Goal: Contribute content: Add original content to the website for others to see

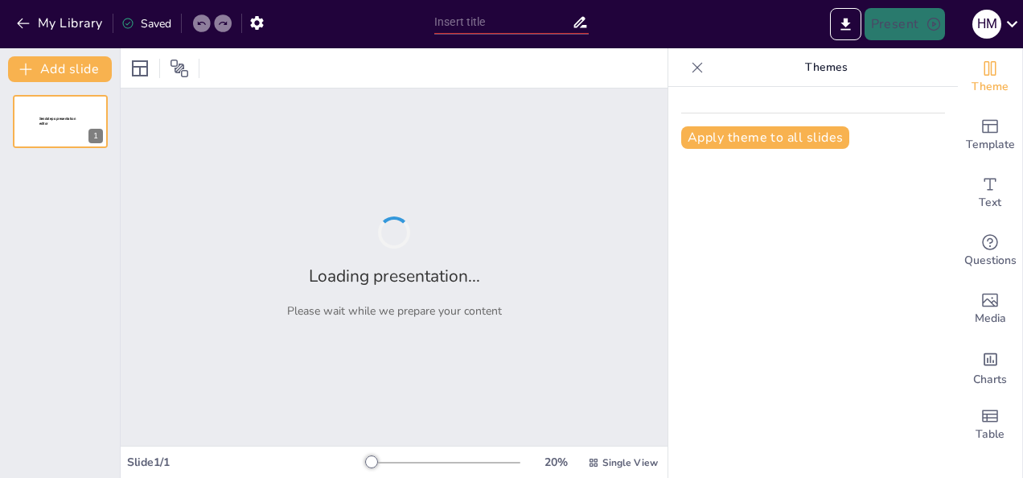
type input "New Sendsteps"
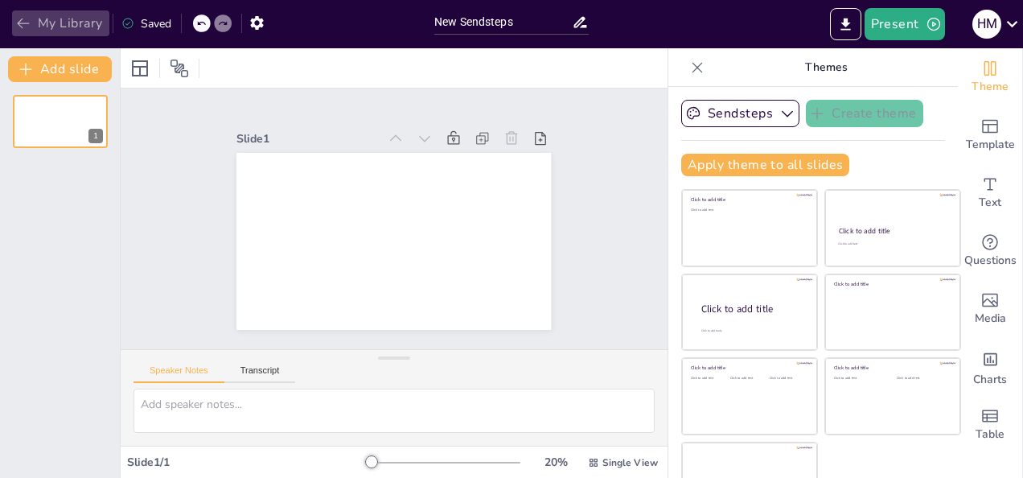
click at [21, 23] on icon "button" at bounding box center [23, 23] width 12 height 10
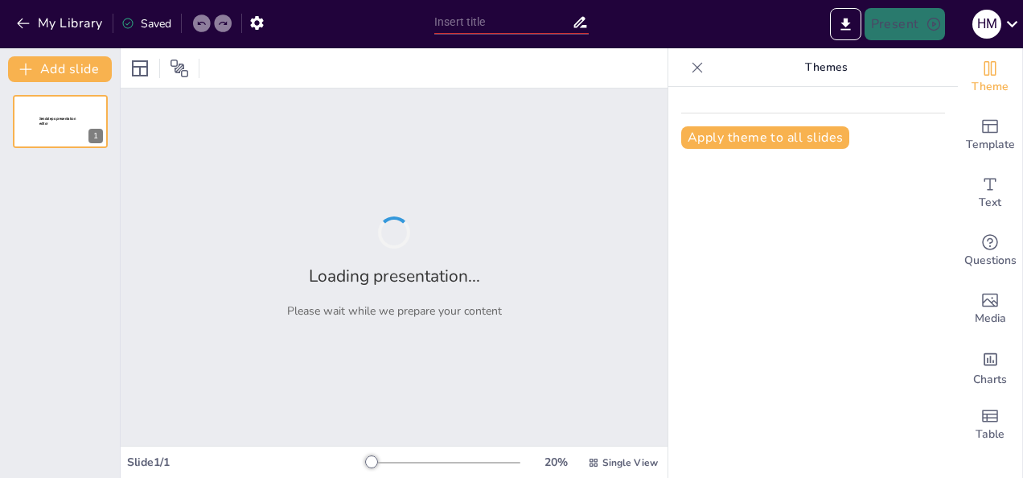
type input "Patologias Comuns em Estruturas de Concreto Armado: Causas e Soluções"
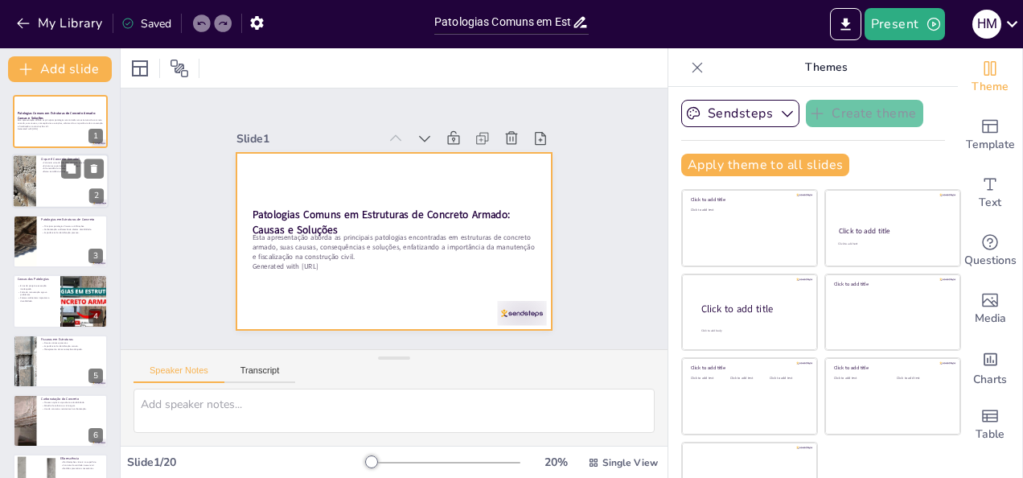
checkbox input "true"
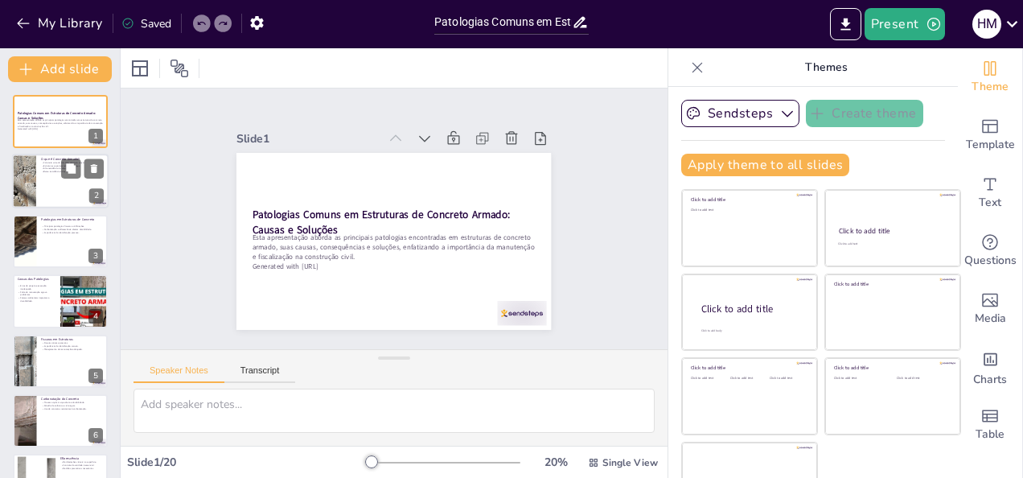
click at [64, 185] on div at bounding box center [60, 181] width 97 height 55
type textarea "O concreto armado é uma inovação na construção civil que combina as propriedade…"
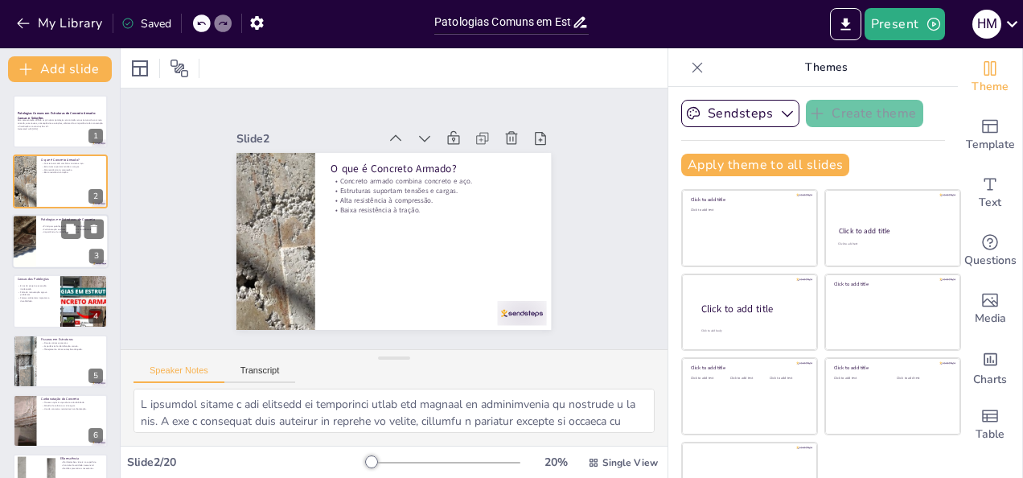
checkbox input "true"
click at [48, 227] on p "Principais patologias: fissuras e infiltrações." at bounding box center [72, 225] width 63 height 3
type textarea "As fissuras e infiltrações são as patologias mais recorrentes em estruturas de …"
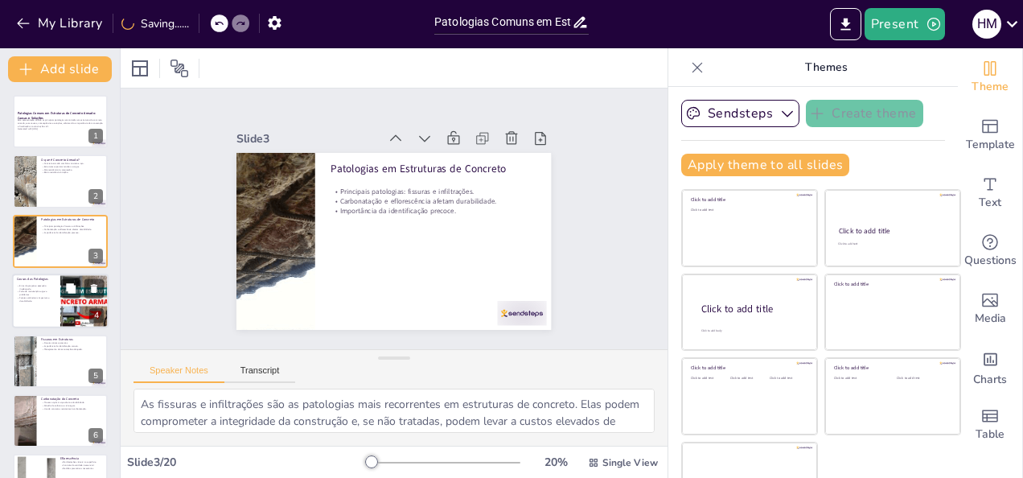
checkbox input "true"
click at [49, 302] on div at bounding box center [60, 300] width 97 height 55
type textarea "Erros de projeto e execução inadequada são as principais causas das patologias …"
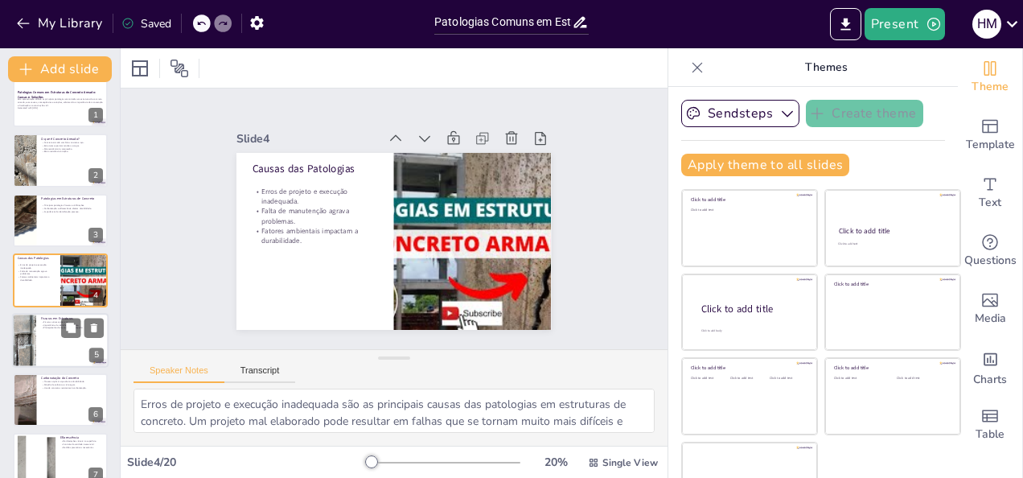
checkbox input "true"
click at [42, 336] on div at bounding box center [60, 340] width 97 height 55
type textarea "As fissuras ativas são um sinal de que a estrutura está se movendo, o que pode …"
checkbox input "true"
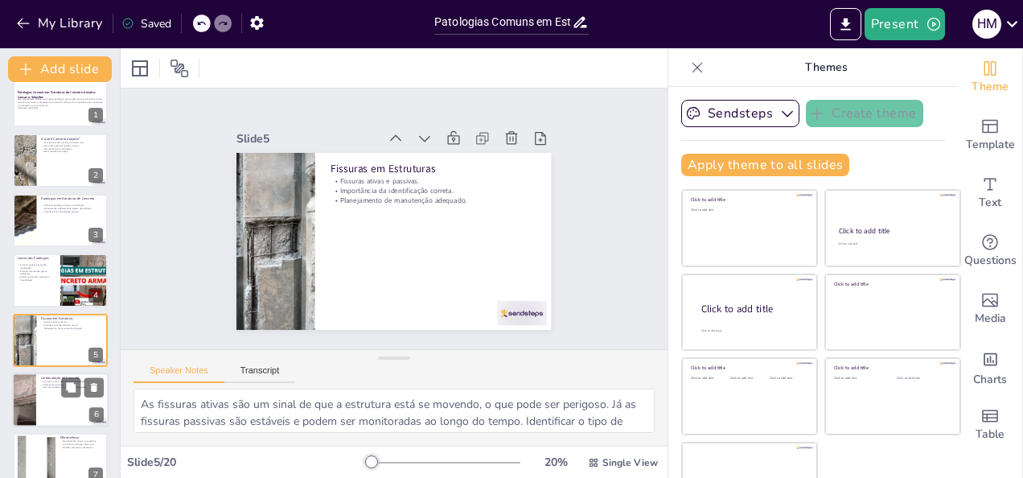
scroll to position [80, 0]
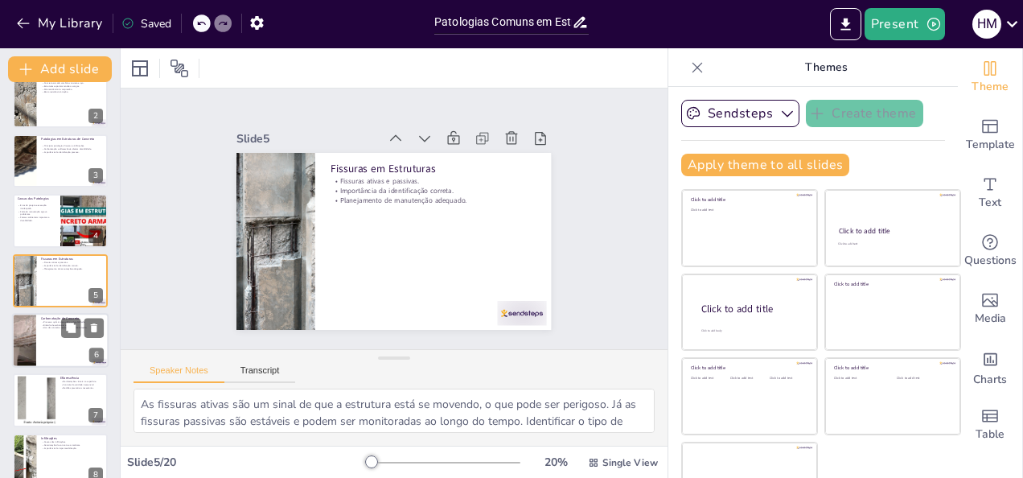
click at [45, 361] on div at bounding box center [60, 340] width 97 height 55
type textarea "A carbonatação é um processo químico que pode comprometer a durabilidade das es…"
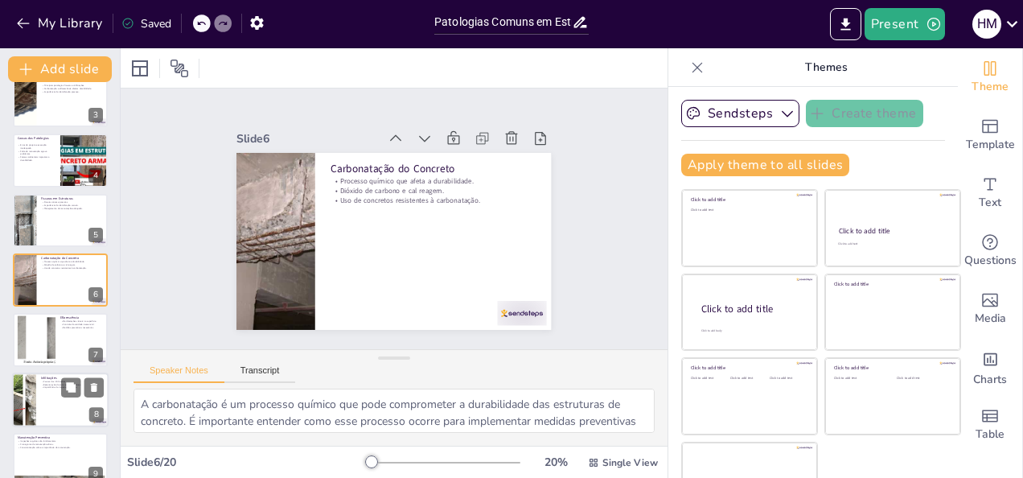
checkbox input "true"
click at [53, 385] on p "Importância da impermeabilização." at bounding box center [72, 386] width 63 height 3
type textarea "As infiltrações são causadas pela penetração de água nas estruturas. Identifica…"
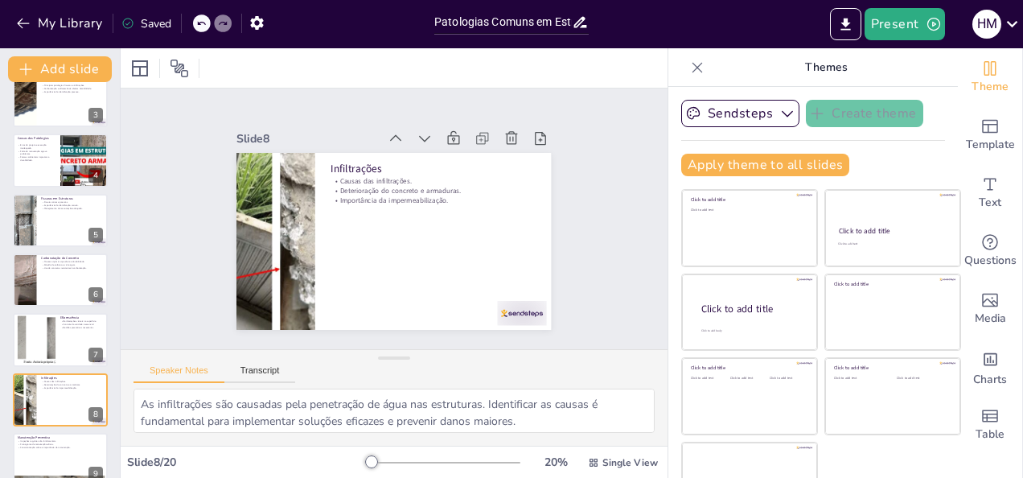
scroll to position [261, 0]
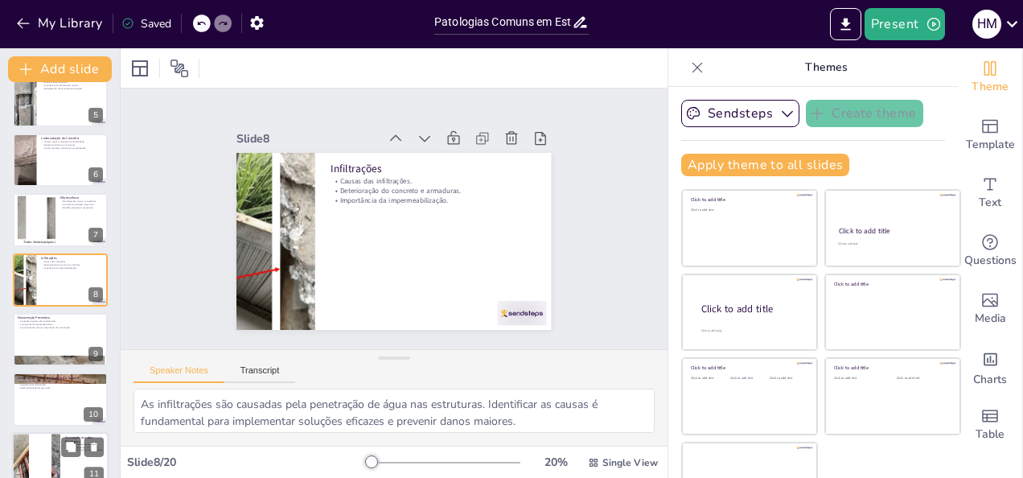
checkbox input "true"
click at [58, 444] on div at bounding box center [36, 459] width 135 height 55
type textarea "As patologias podem resultar em custos elevados de reparo, que poderiam ser evi…"
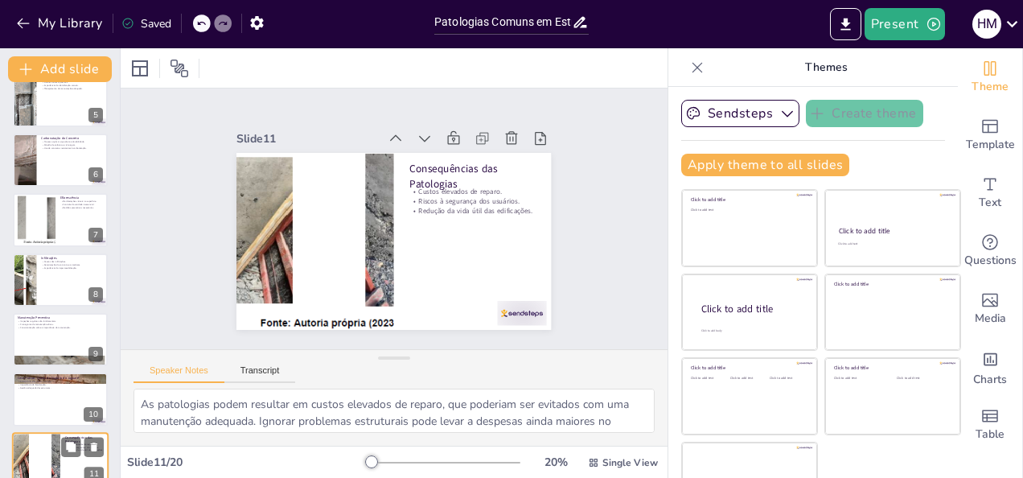
scroll to position [439, 0]
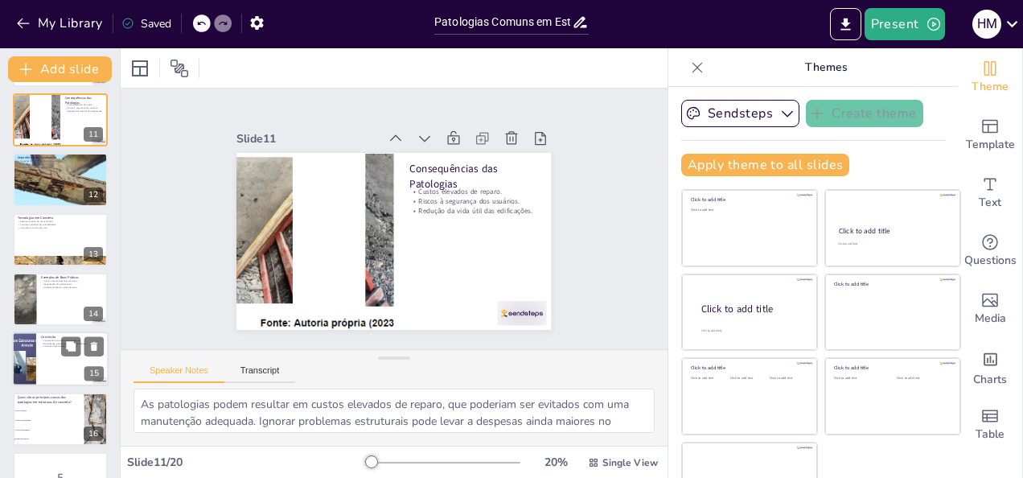
checkbox input "true"
click at [80, 371] on div at bounding box center [60, 359] width 97 height 55
type textarea "O estudo das patologias é fundamental para entender como prevenir e tratar prob…"
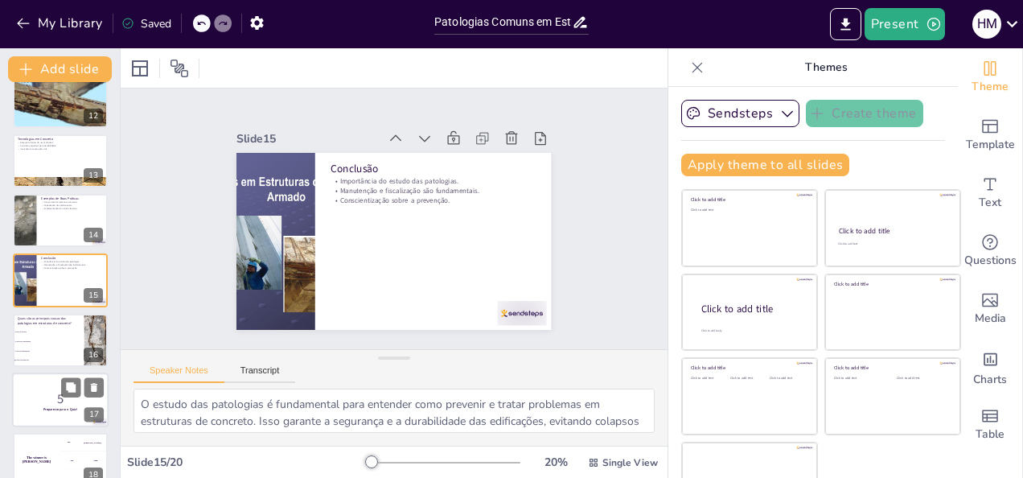
checkbox input "true"
click at [64, 405] on p "5" at bounding box center [60, 399] width 87 height 18
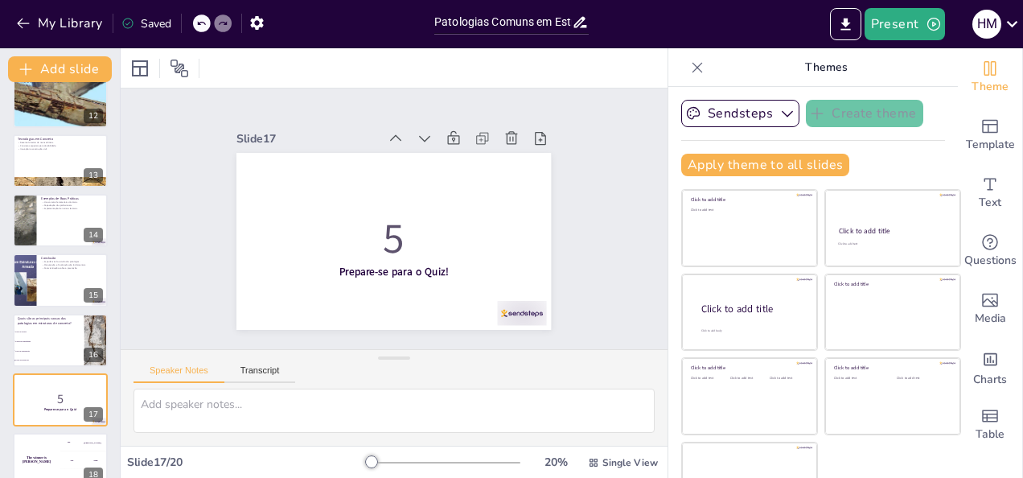
scroll to position [799, 0]
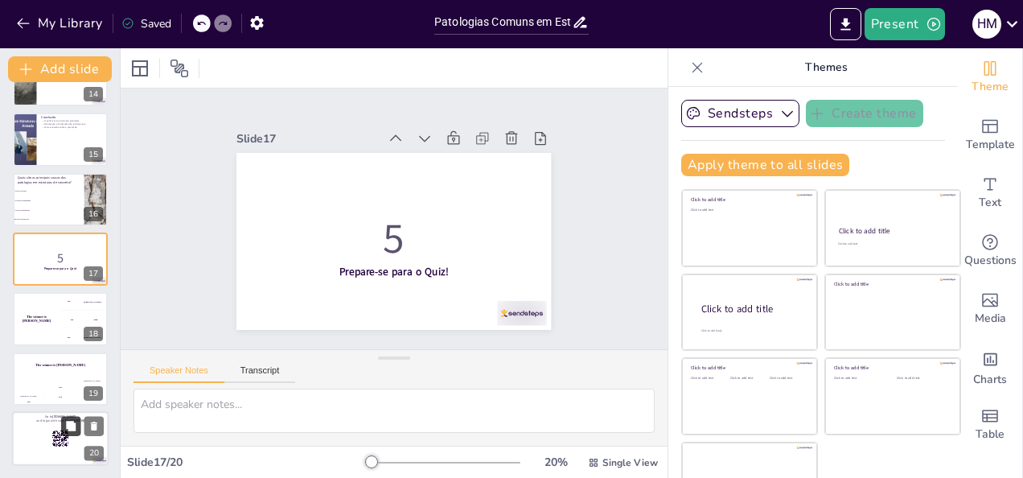
click at [75, 419] on button at bounding box center [70, 426] width 19 height 19
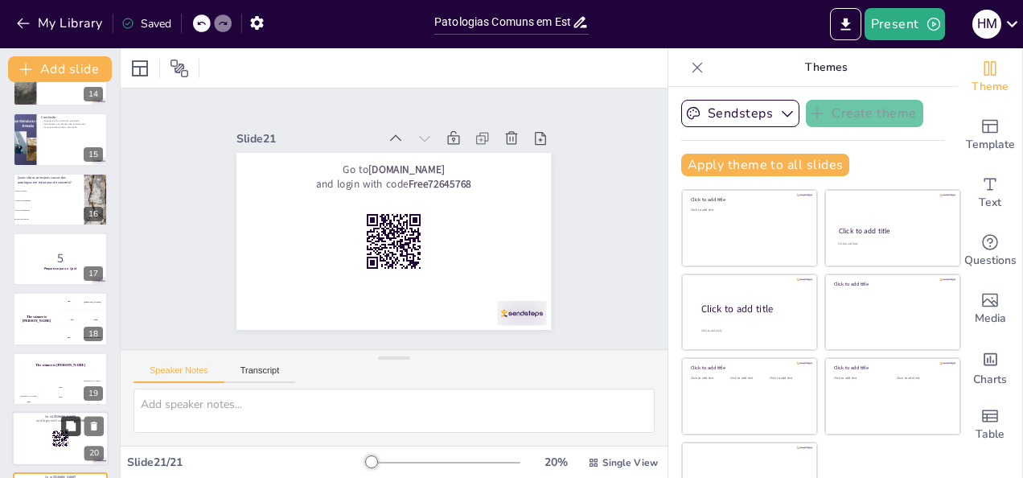
scroll to position [880, 0]
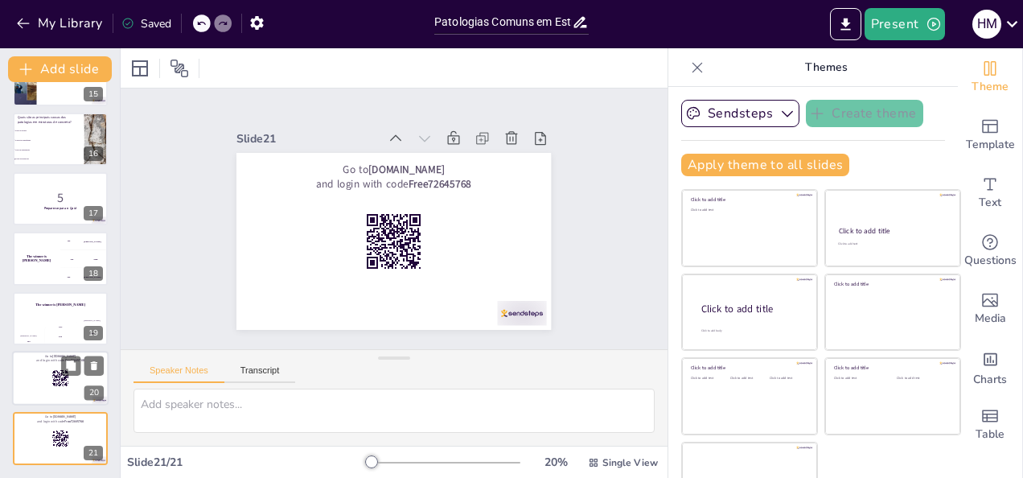
click at [55, 372] on rect at bounding box center [60, 378] width 18 height 18
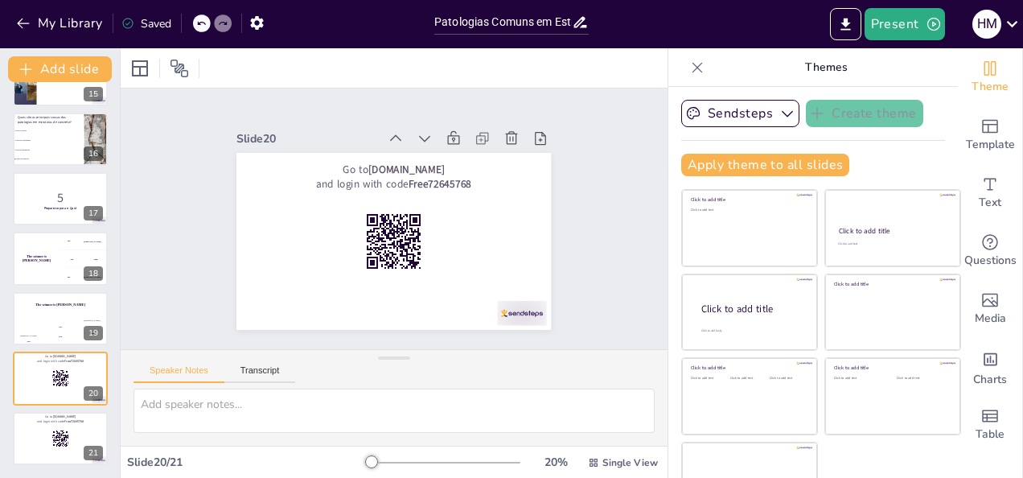
click at [81, 425] on div at bounding box center [82, 425] width 43 height 19
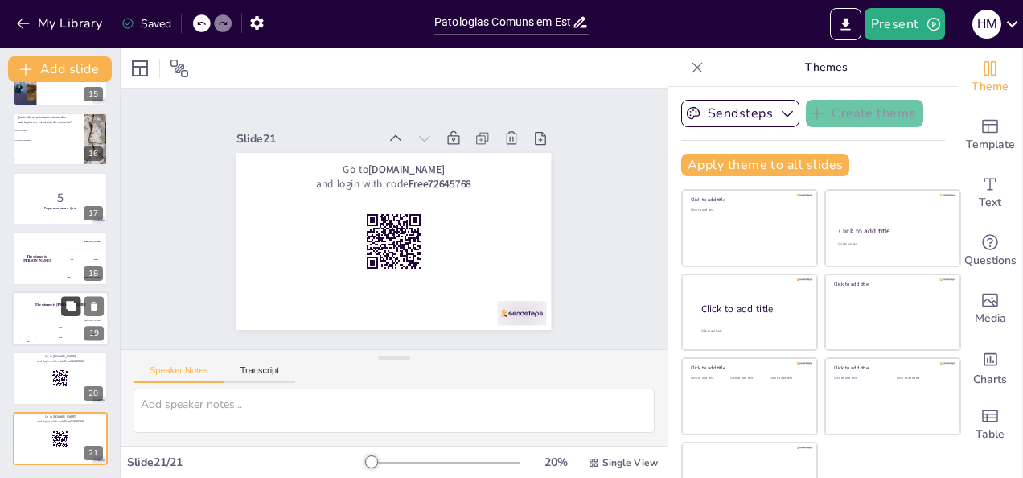
click at [63, 314] on button at bounding box center [70, 305] width 19 height 19
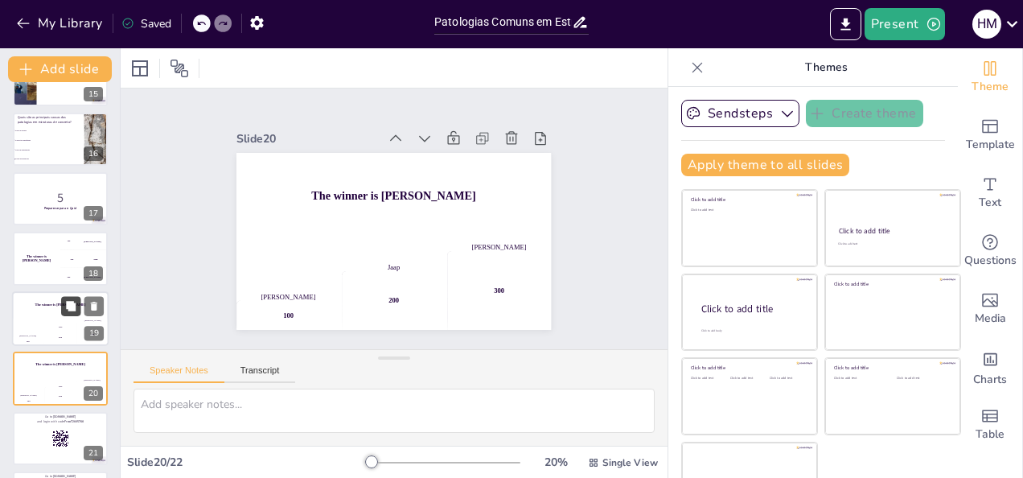
scroll to position [939, 0]
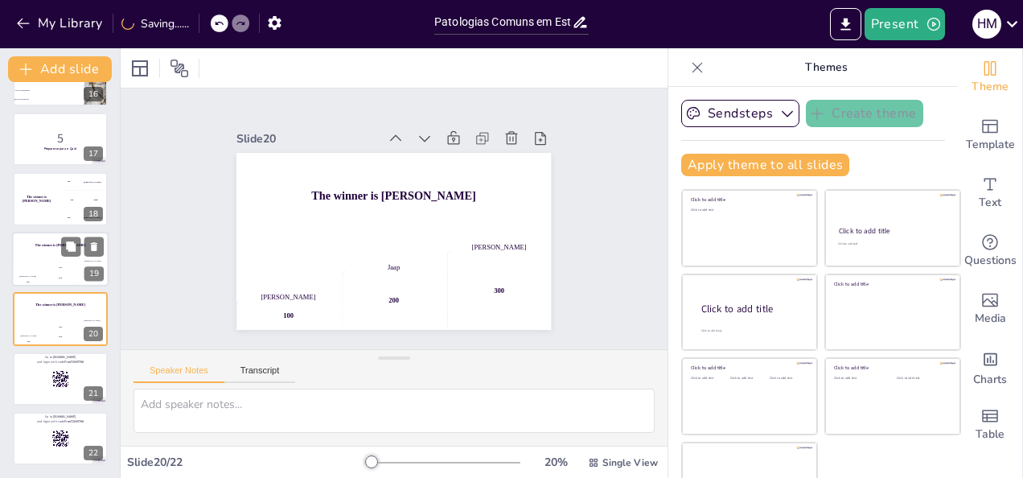
click at [50, 253] on div "The winner is Niels 🏆" at bounding box center [60, 245] width 97 height 27
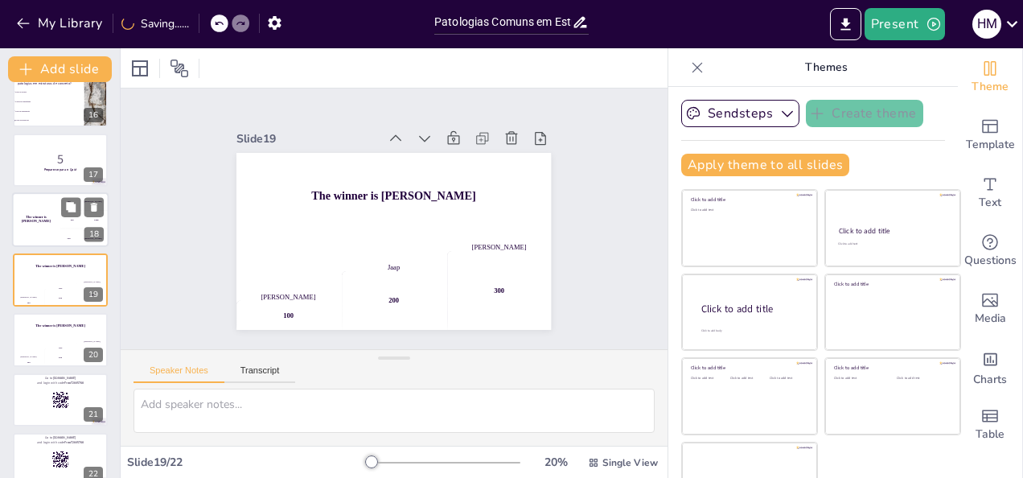
click at [50, 222] on h4 "The winner is Niels 🏆" at bounding box center [36, 220] width 48 height 8
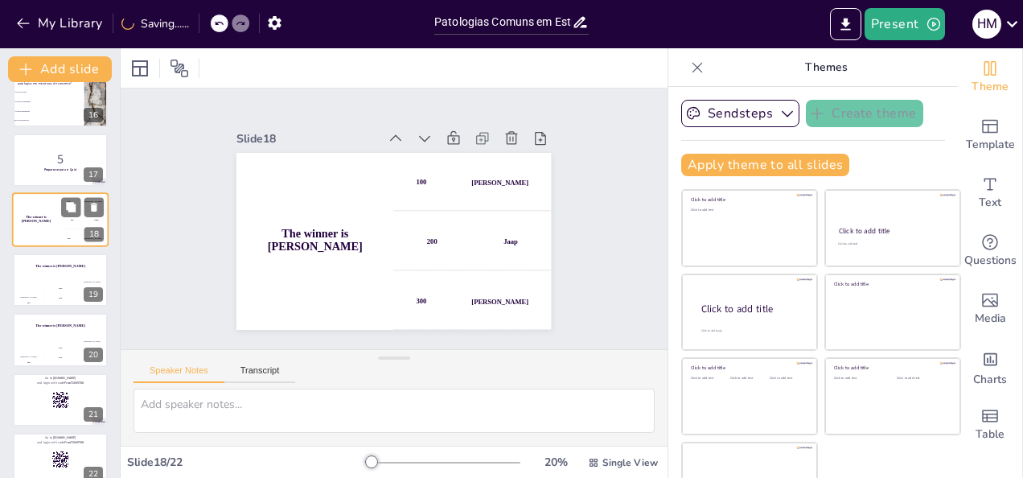
scroll to position [858, 0]
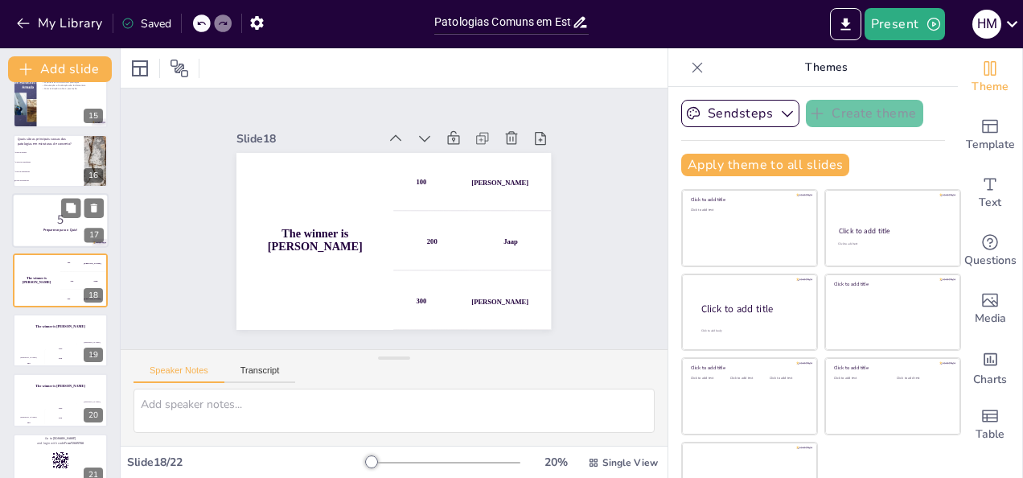
click at [54, 207] on div at bounding box center [60, 220] width 97 height 55
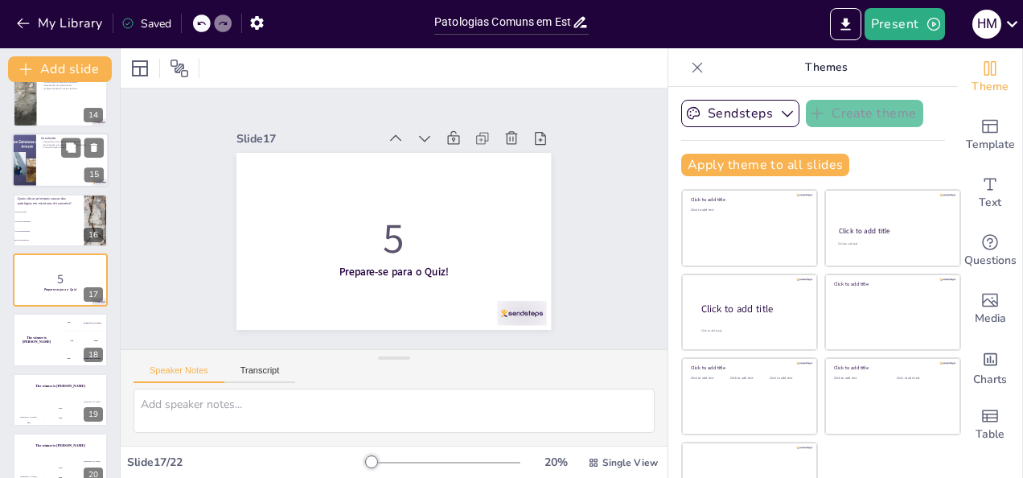
checkbox input "true"
click at [50, 166] on div at bounding box center [60, 160] width 97 height 55
type textarea "O estudo das patologias é fundamental para entender como prevenir e tratar prob…"
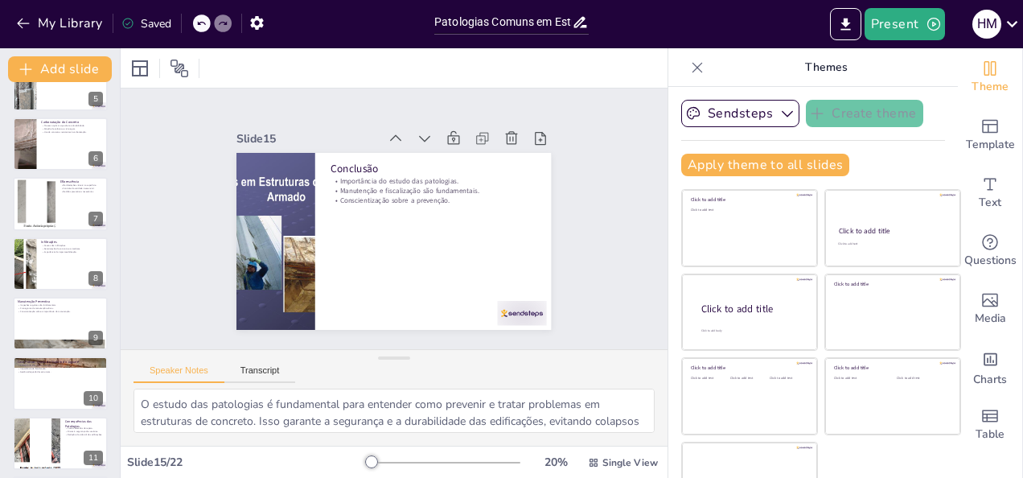
scroll to position [0, 0]
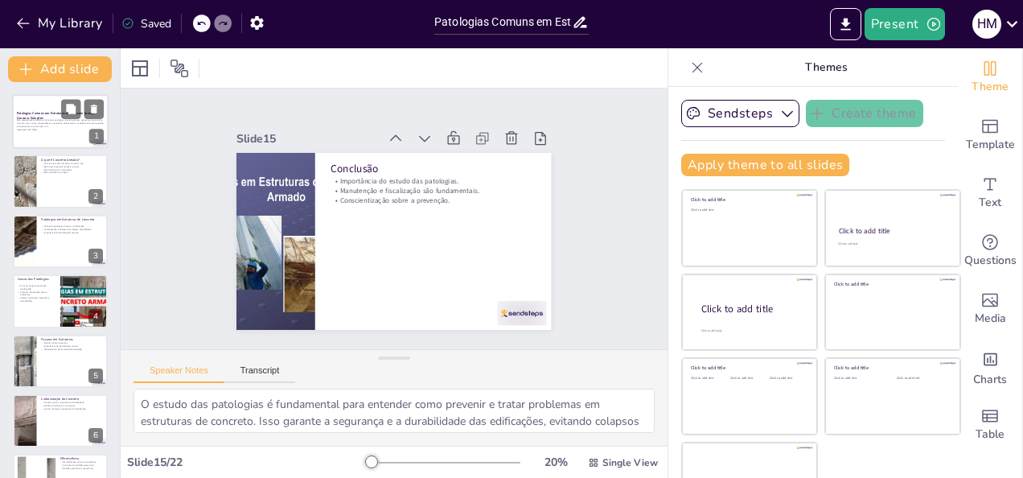
checkbox input "true"
click at [47, 130] on p "Generated with Sendsteps.ai" at bounding box center [60, 129] width 87 height 3
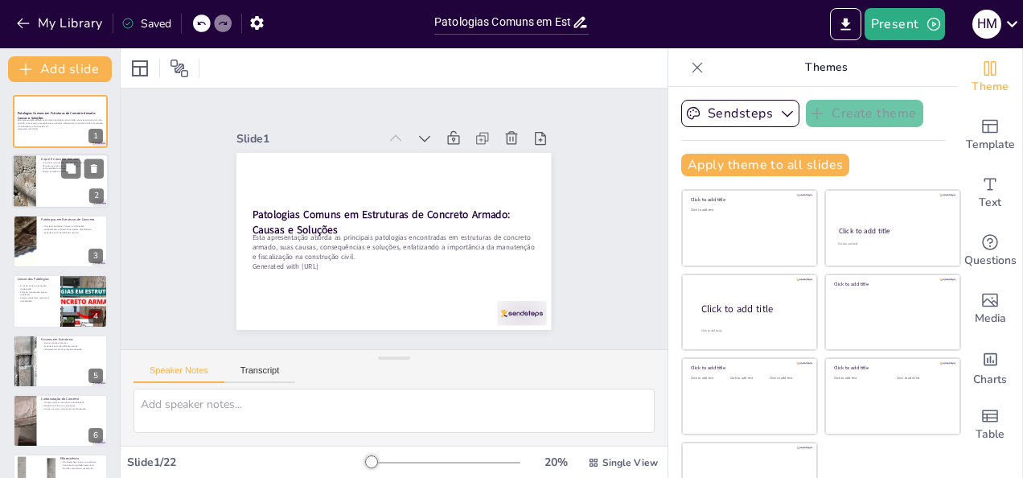
checkbox input "true"
click at [52, 168] on p "Alta resistência à compressão." at bounding box center [72, 168] width 63 height 3
type textarea "O concreto armado é uma inovação na construção civil que combina as propriedade…"
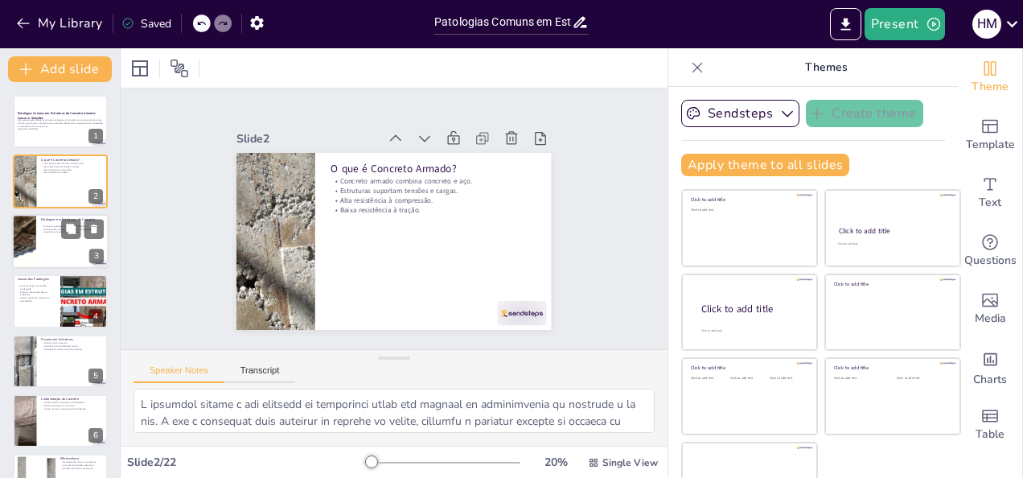
checkbox input "true"
click at [58, 241] on div at bounding box center [60, 241] width 97 height 55
type textarea "As fissuras e infiltrações são as patologias mais recorrentes em estruturas de …"
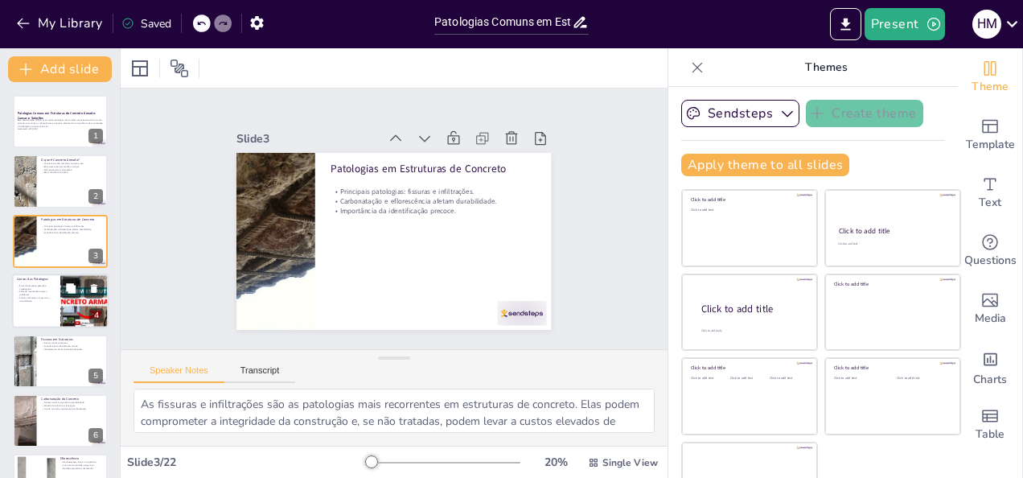
checkbox input "true"
click at [58, 306] on div at bounding box center [60, 300] width 97 height 55
type textarea "Erros de projeto e execução inadequada são as principais causas das patologias …"
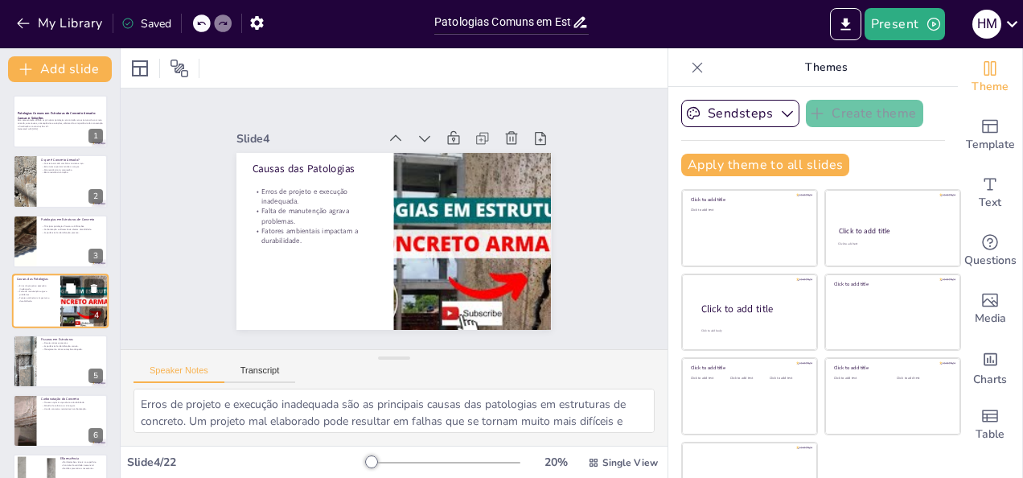
scroll to position [21, 0]
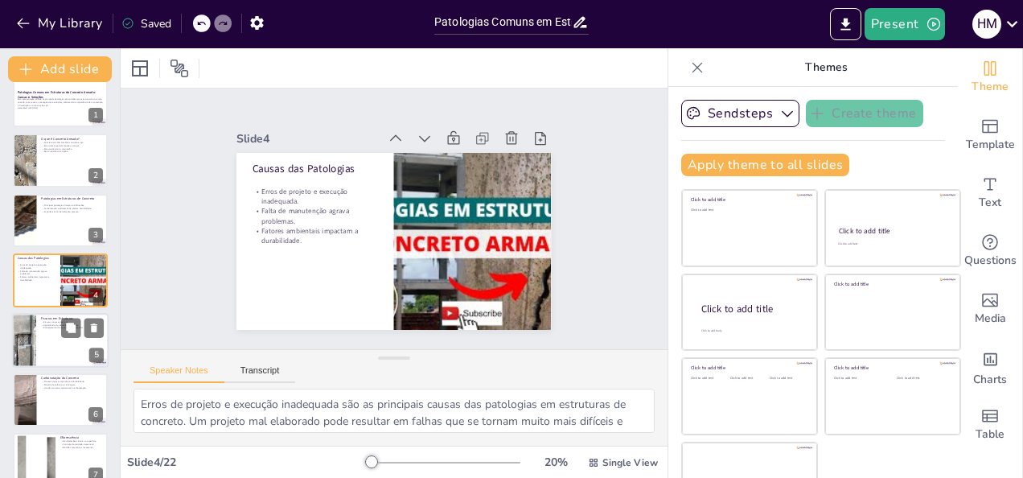
checkbox input "true"
click at [47, 341] on div at bounding box center [60, 340] width 97 height 55
type textarea "As fissuras ativas são um sinal de que a estrutura está se movendo, o que pode …"
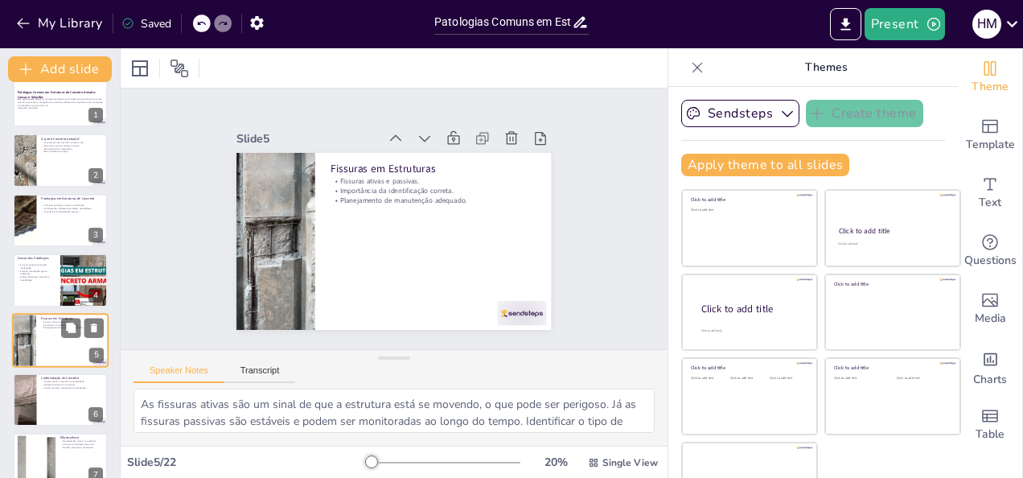
scroll to position [80, 0]
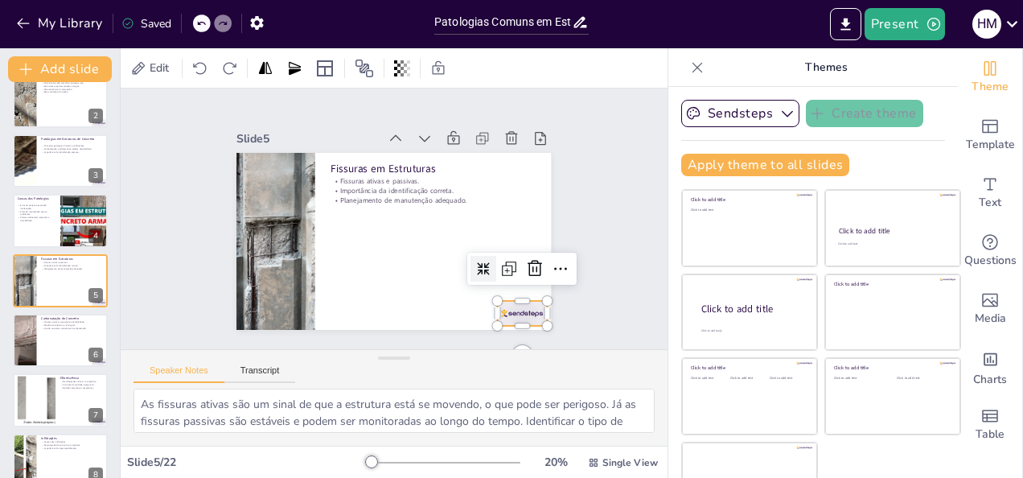
click at [510, 308] on div at bounding box center [522, 313] width 49 height 25
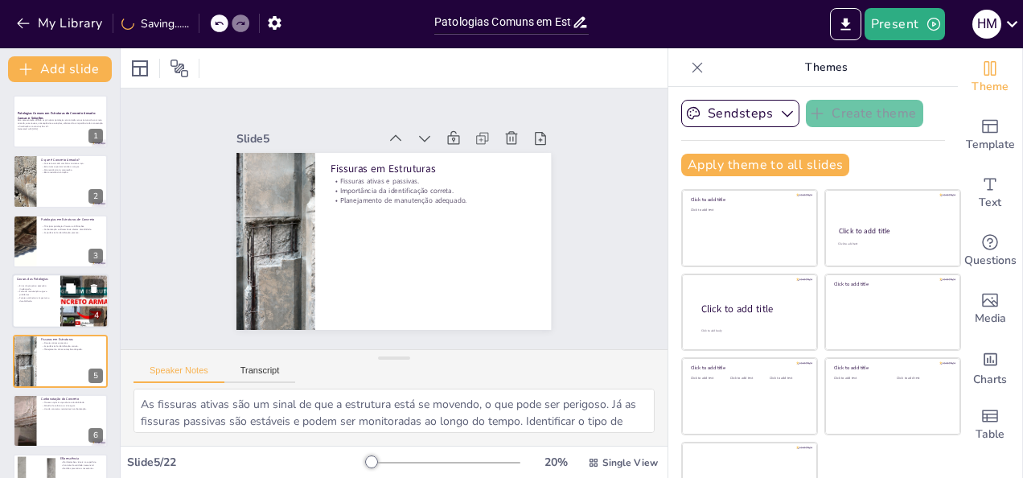
scroll to position [0, 0]
checkbox input "true"
click at [72, 102] on button at bounding box center [70, 108] width 19 height 19
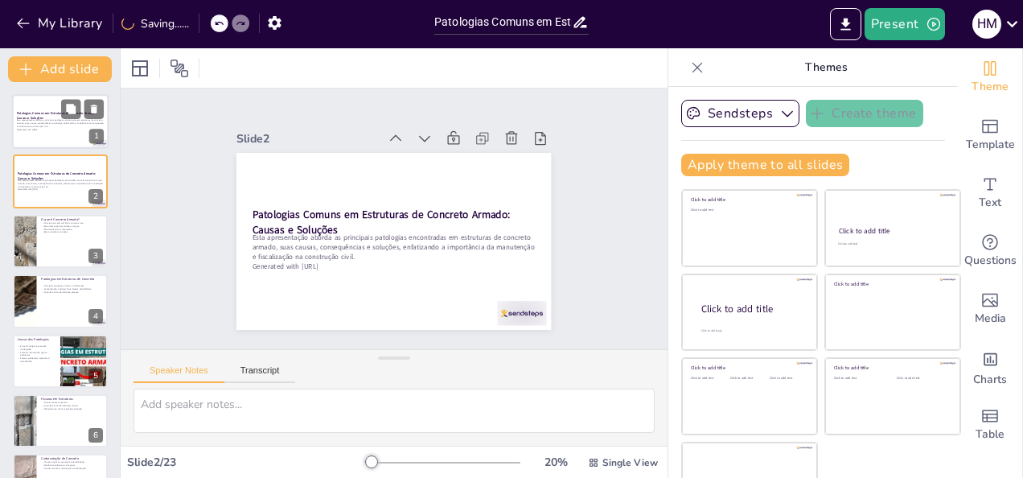
click at [49, 124] on p "Esta apresentação aborda as principais patologias encontradas em estruturas de …" at bounding box center [60, 123] width 87 height 9
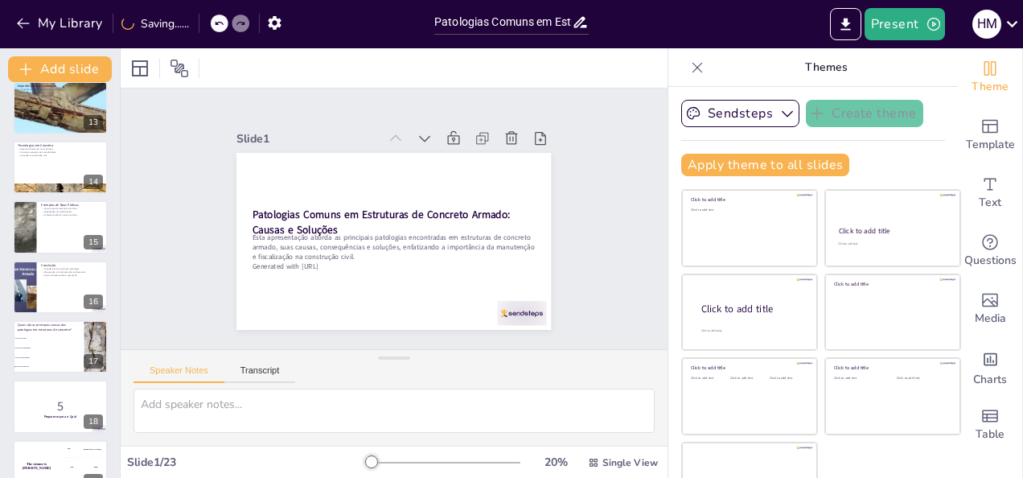
scroll to position [804, 0]
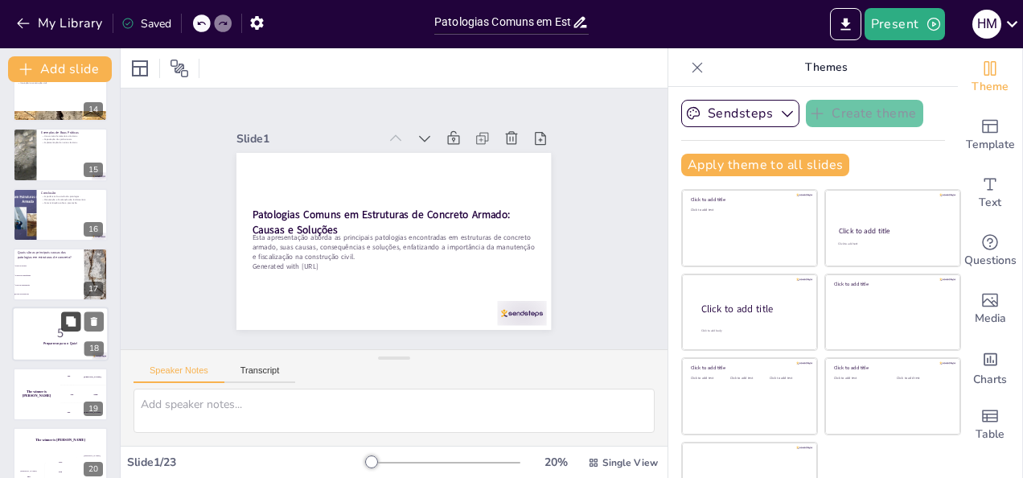
click at [72, 331] on button at bounding box center [70, 321] width 19 height 19
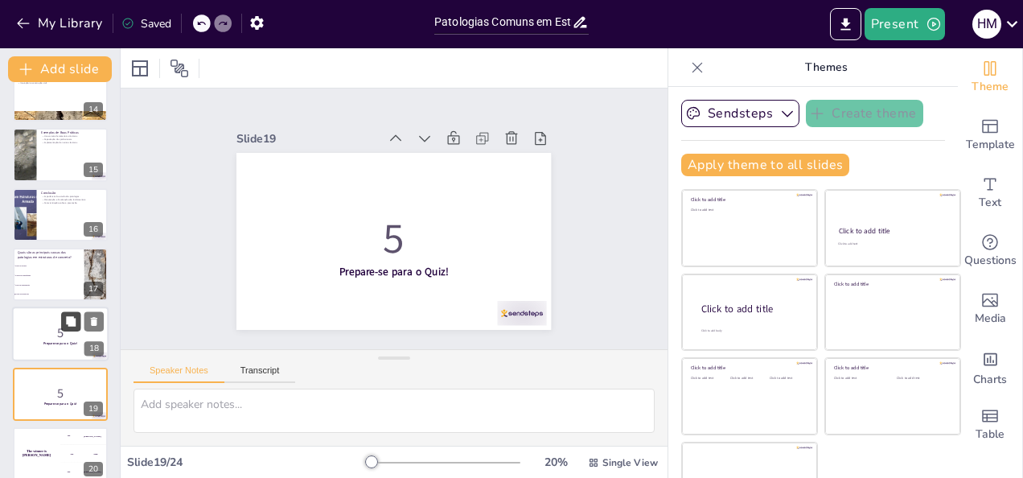
checkbox input "true"
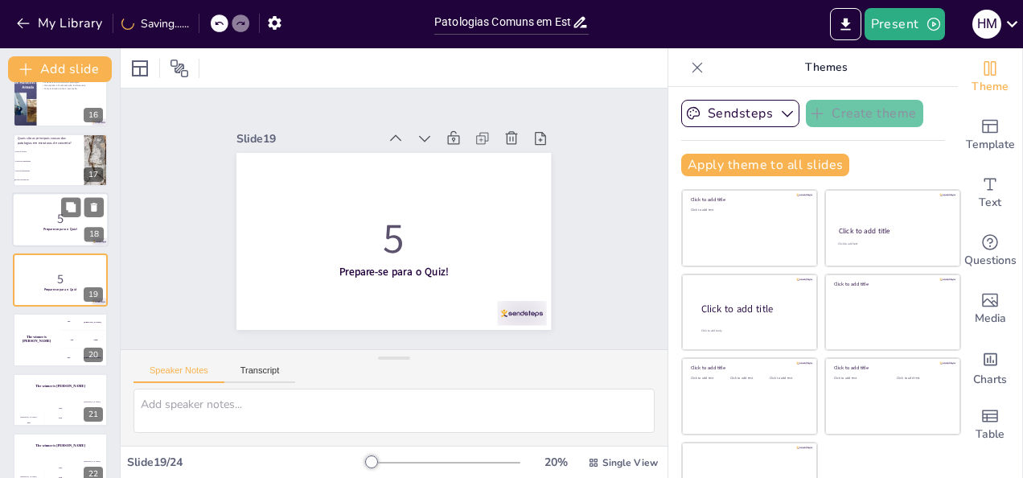
click at [57, 228] on strong "Prepare-se para o Quiz!" at bounding box center [60, 229] width 34 height 4
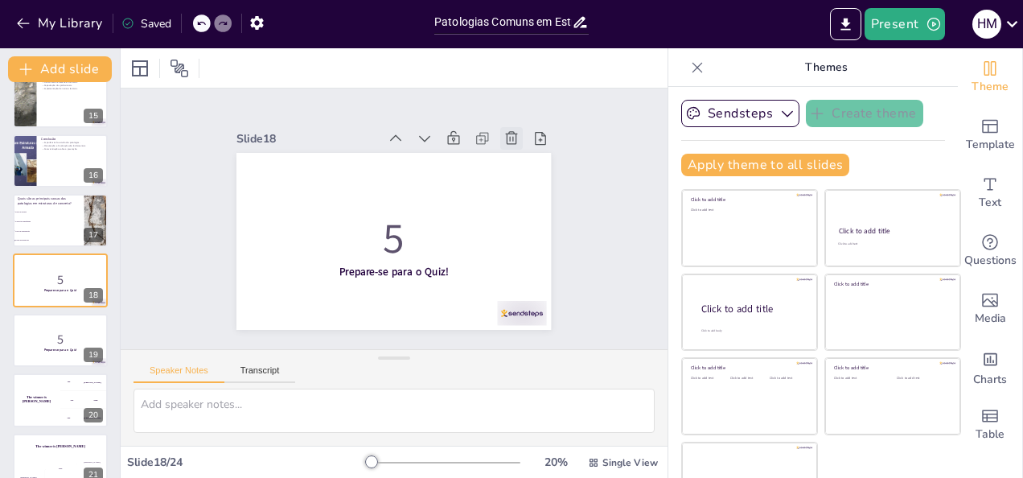
click at [515, 155] on icon at bounding box center [524, 164] width 19 height 19
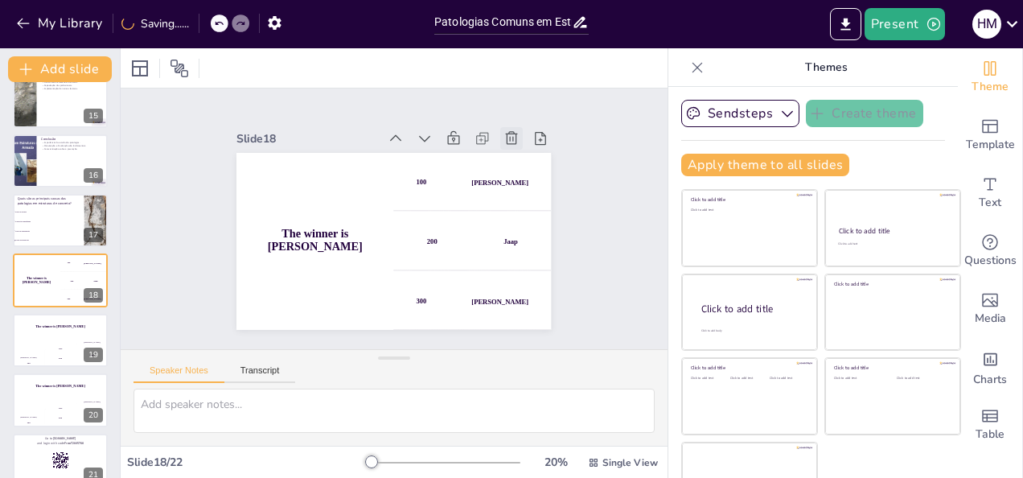
click at [515, 155] on icon at bounding box center [524, 164] width 19 height 19
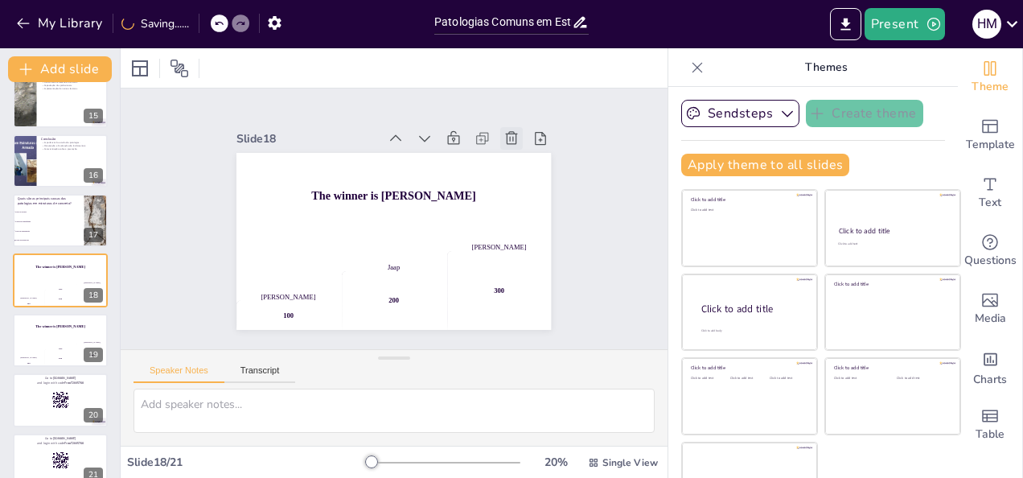
click at [503, 132] on icon at bounding box center [511, 138] width 16 height 16
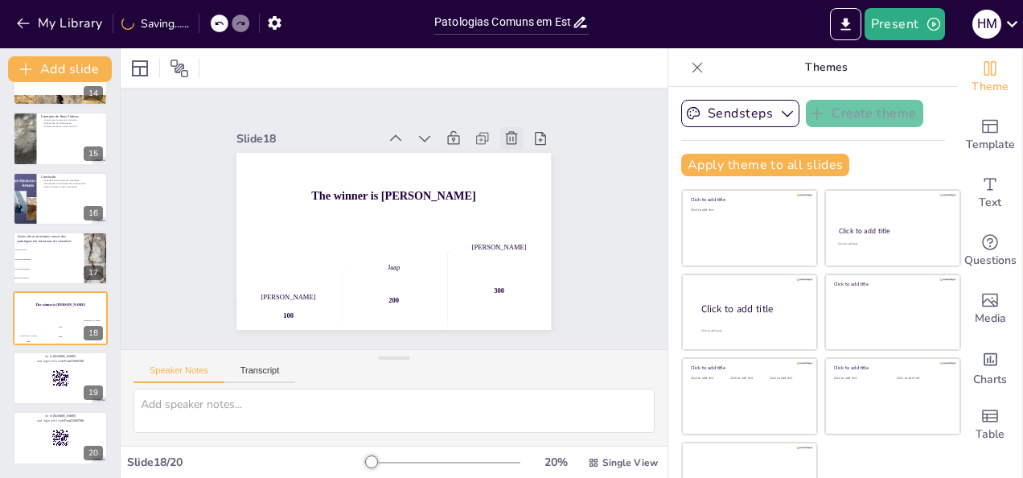
scroll to position [819, 0]
click at [520, 168] on icon at bounding box center [530, 178] width 20 height 20
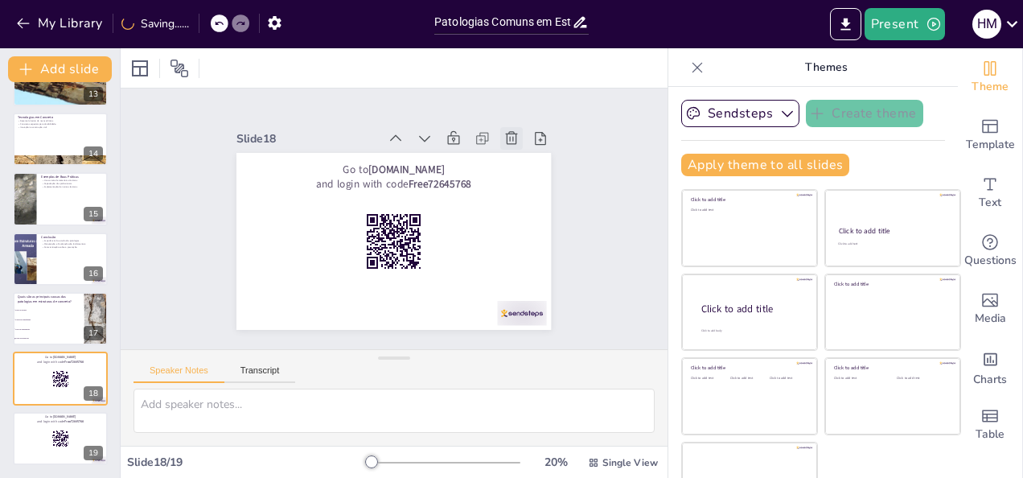
click at [503, 132] on icon at bounding box center [511, 138] width 16 height 16
checkbox input "true"
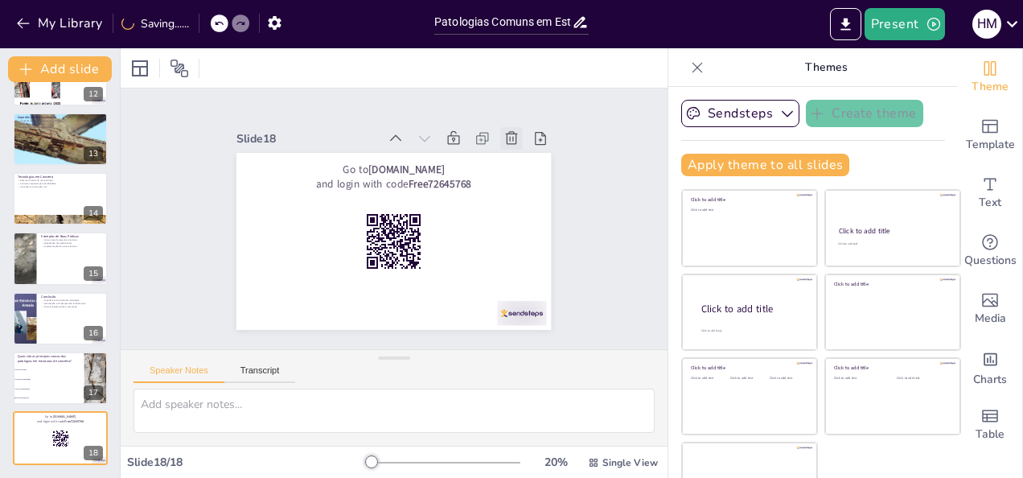
scroll to position [700, 0]
click at [510, 142] on icon at bounding box center [519, 151] width 18 height 18
type textarea "A resposta correta é "Todas as anteriores", pois as patologias em estruturas de…"
checkbox input "true"
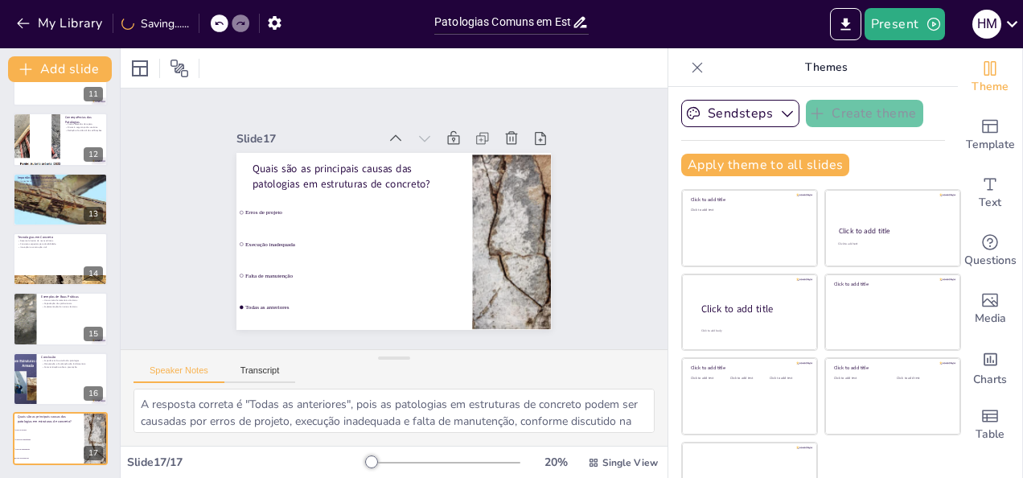
scroll to position [640, 0]
checkbox input "true"
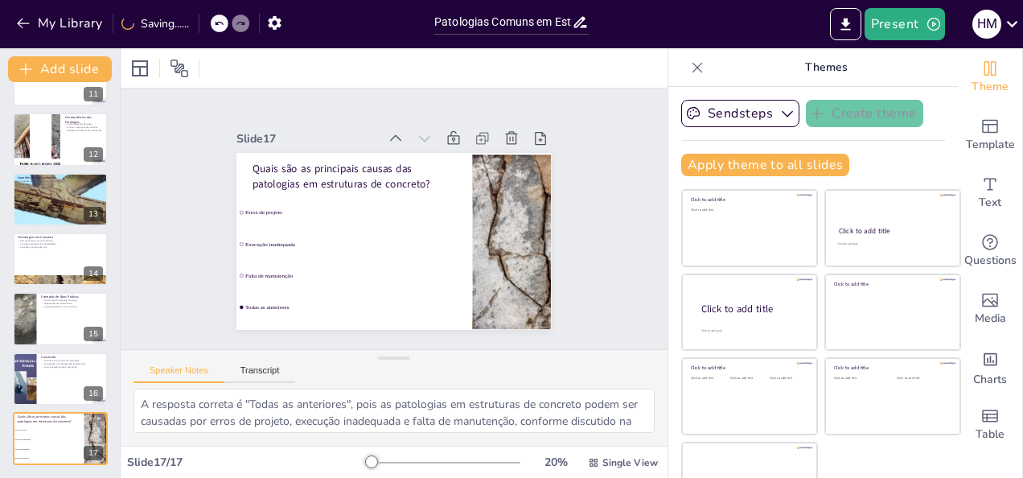
checkbox input "true"
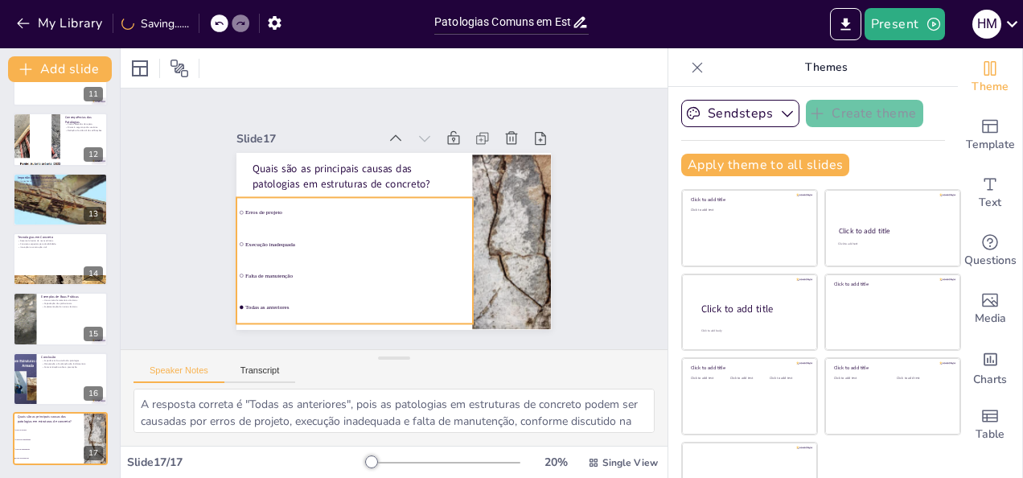
checkbox input "true"
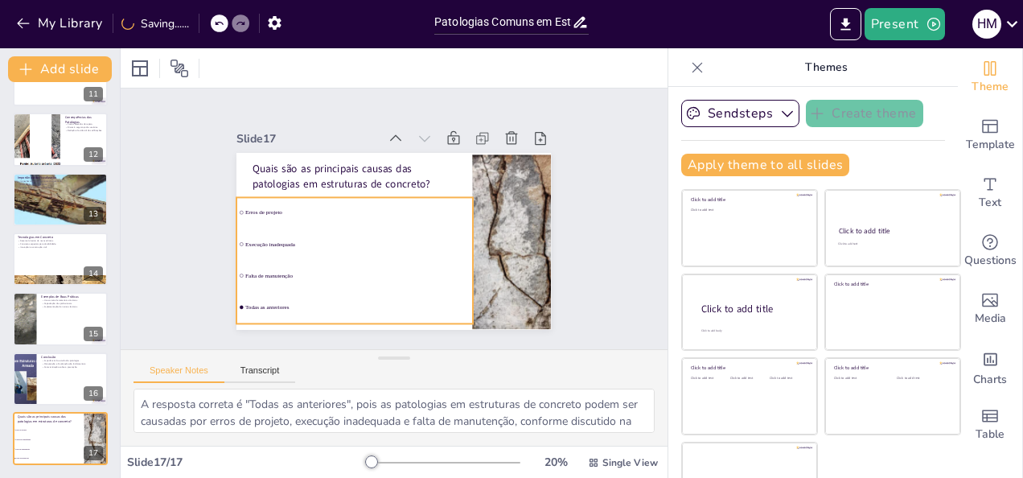
checkbox input "true"
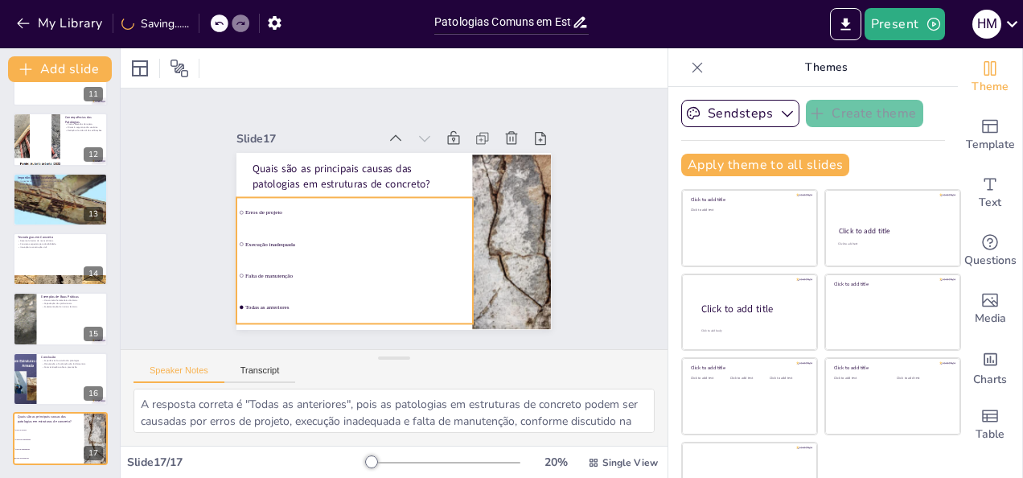
checkbox input "true"
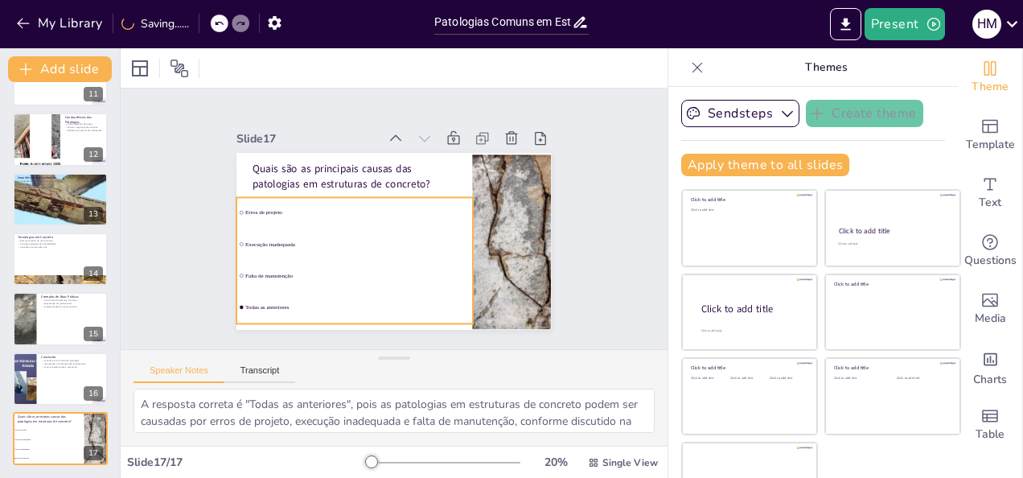
checkbox input "true"
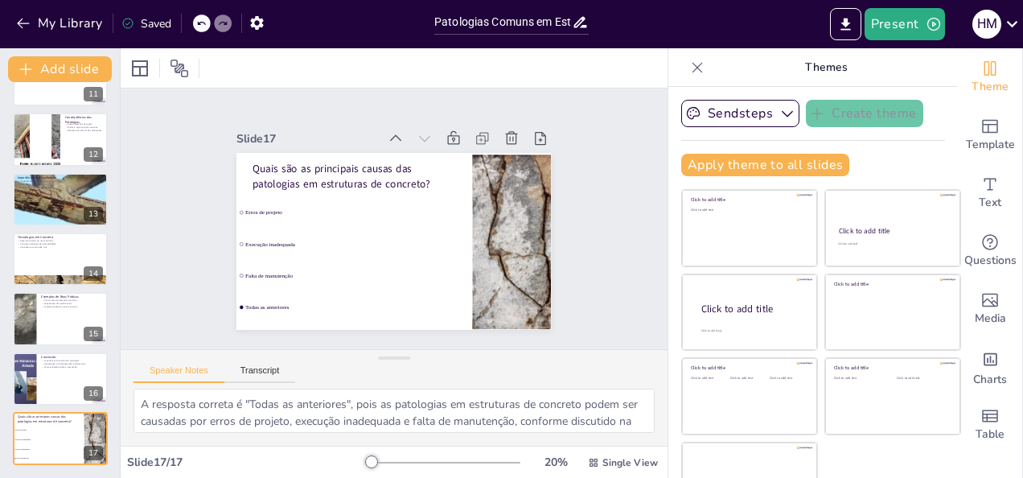
checkbox input "true"
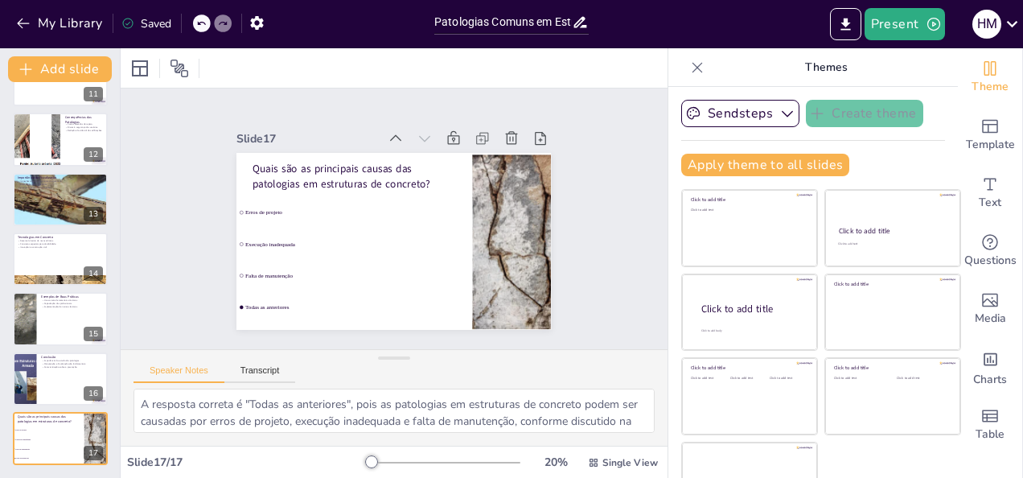
checkbox input "true"
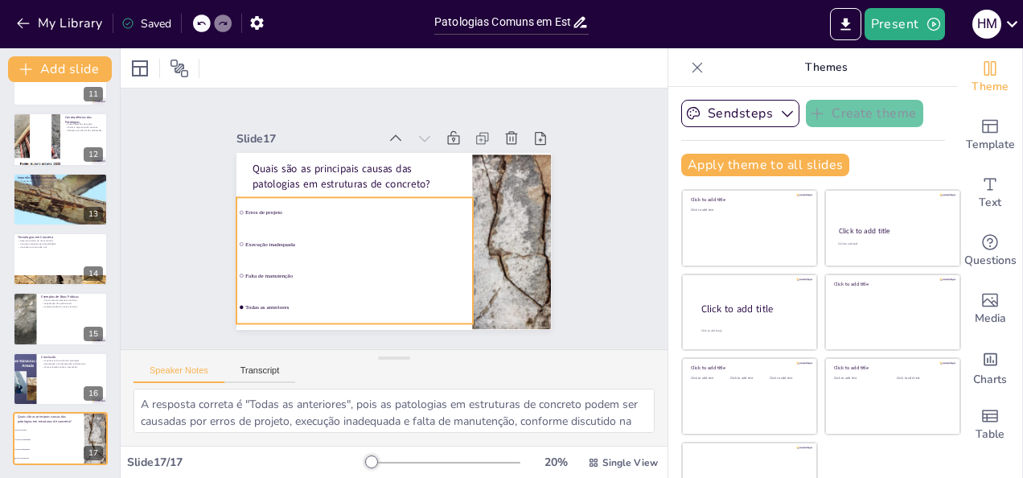
checkbox input "true"
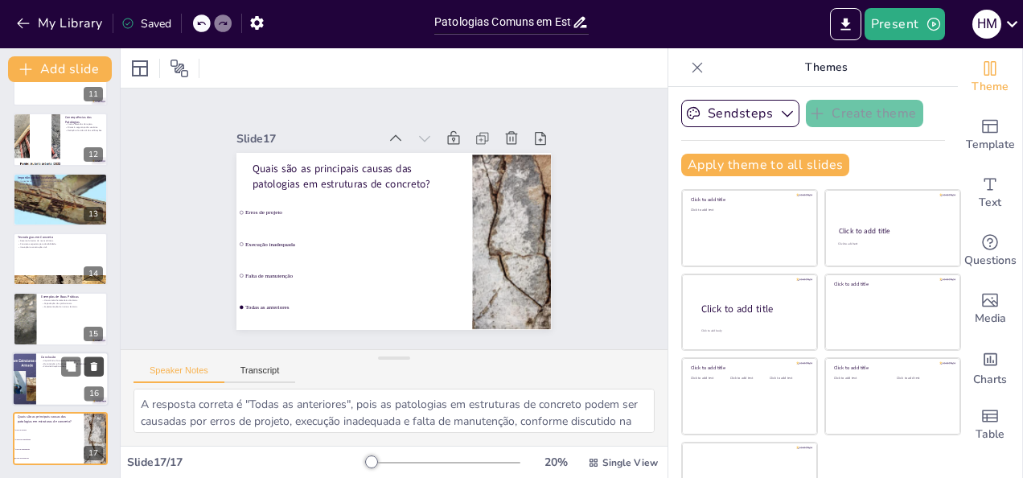
checkbox input "true"
click at [79, 360] on button at bounding box center [70, 365] width 19 height 19
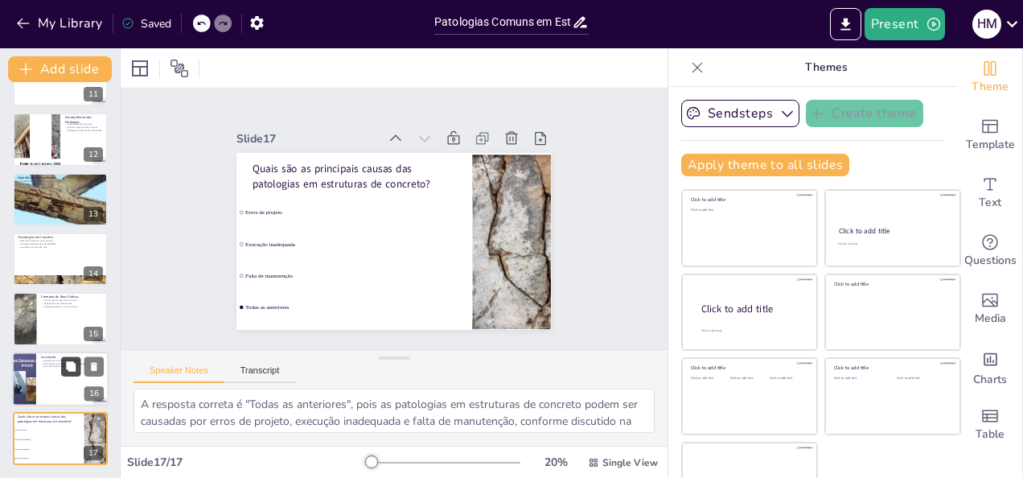
type textarea "O estudo das patologias é fundamental para entender como prevenir e tratar prob…"
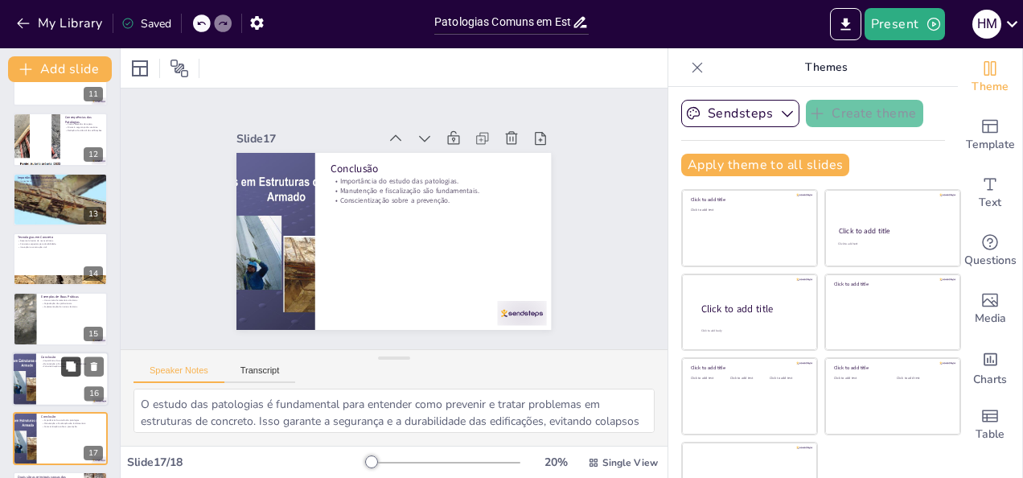
scroll to position [700, 0]
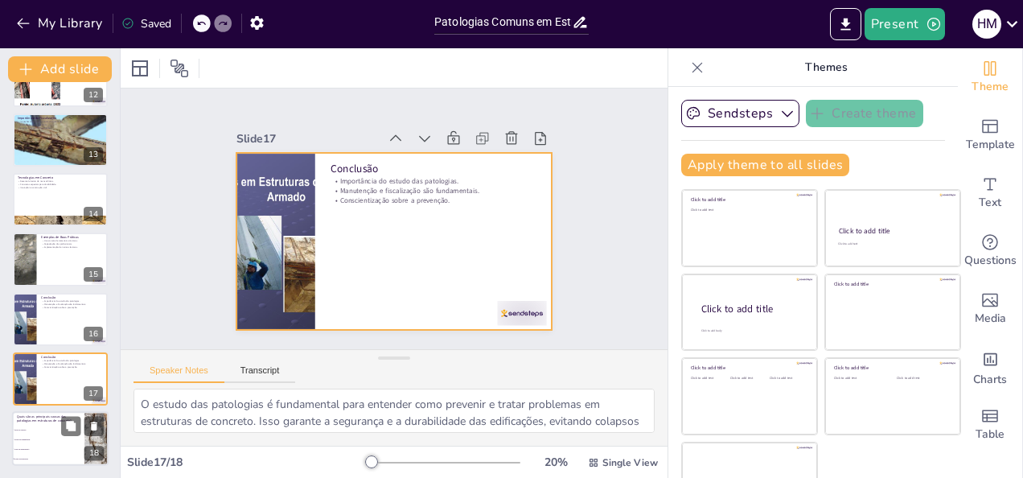
checkbox input "true"
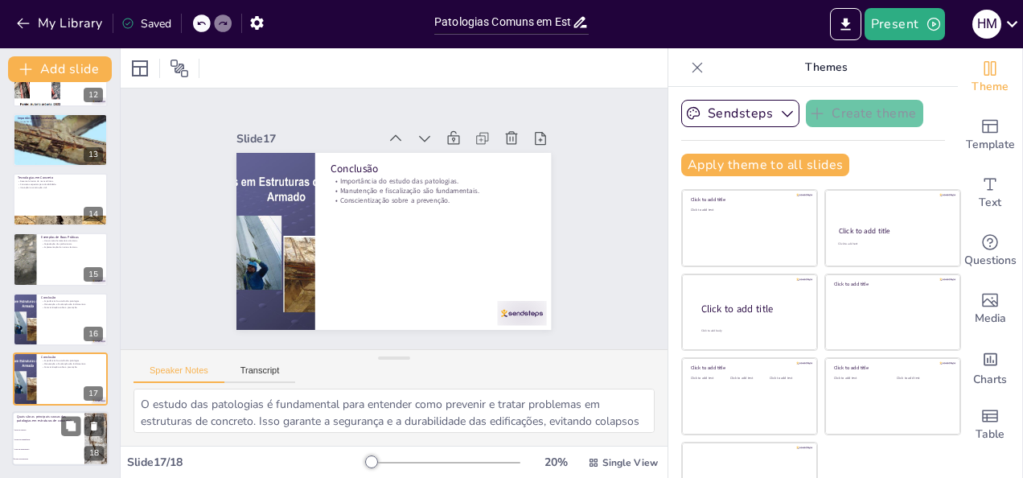
click at [36, 421] on p "Quais são as principais causas das patologias em estruturas de concreto?" at bounding box center [48, 418] width 63 height 9
type textarea "A resposta correta é "Todas as anteriores", pois as patologias em estruturas de…"
checkbox input "true"
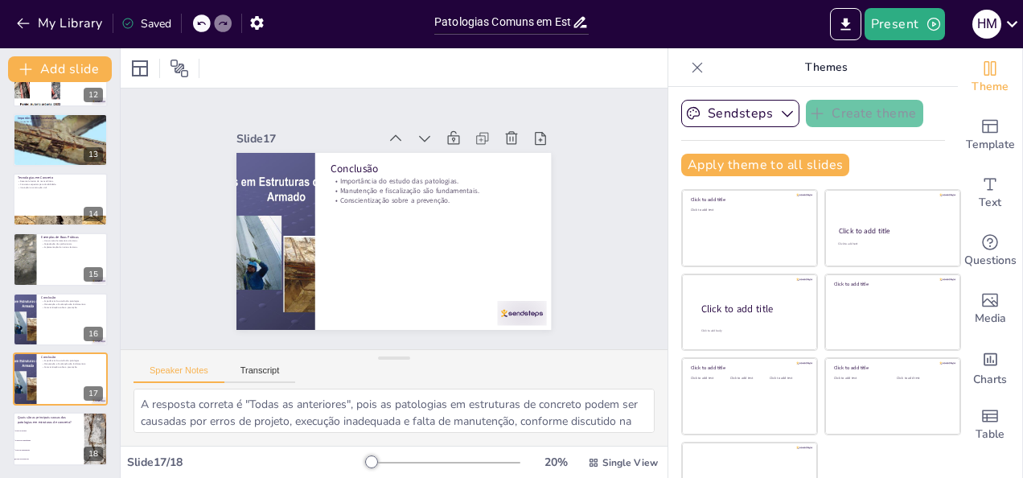
checkbox input "true"
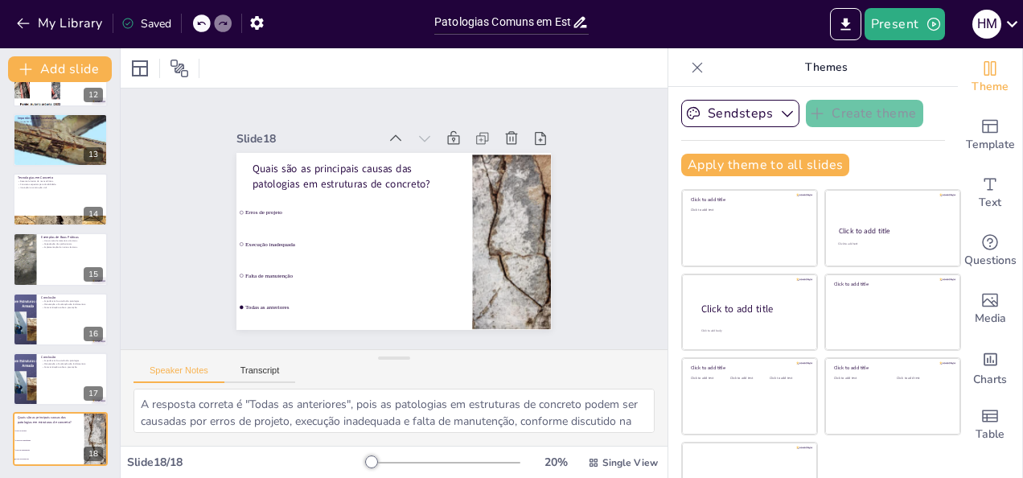
checkbox input "true"
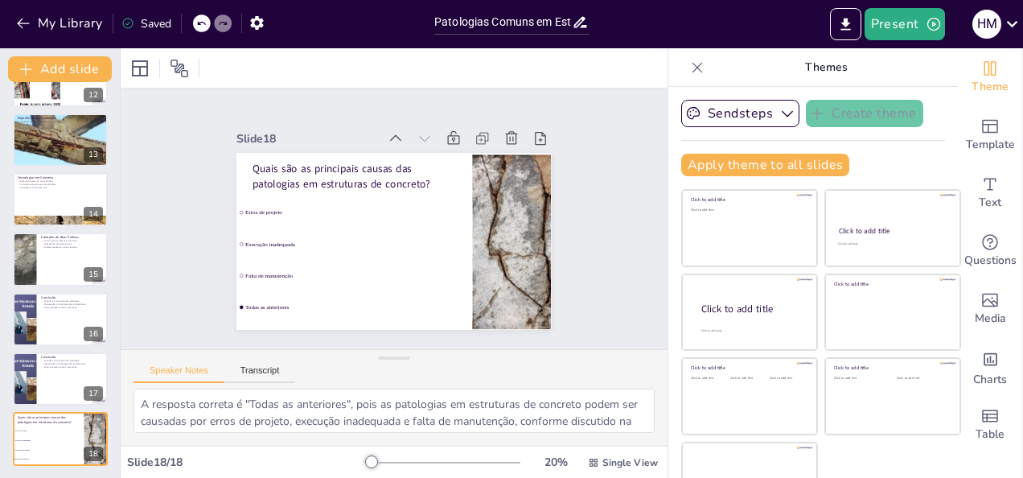
checkbox input "true"
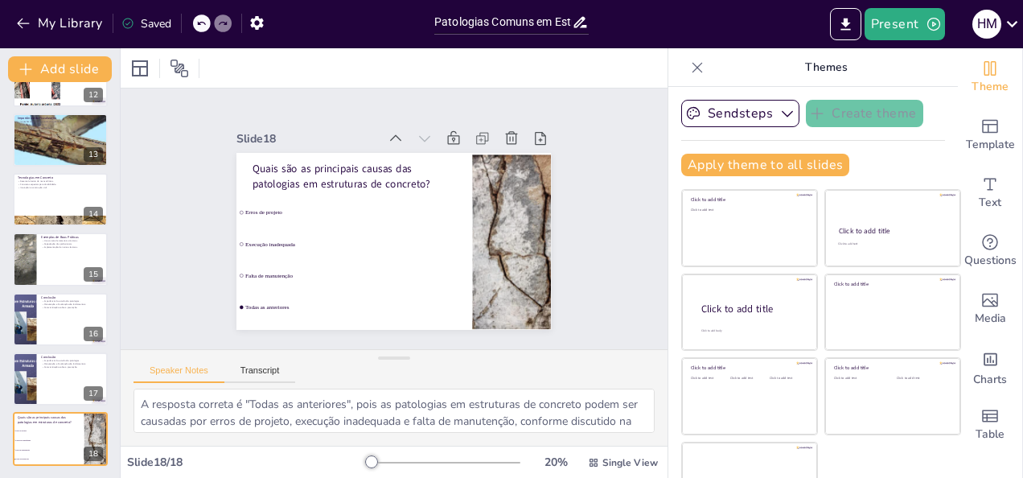
checkbox input "true"
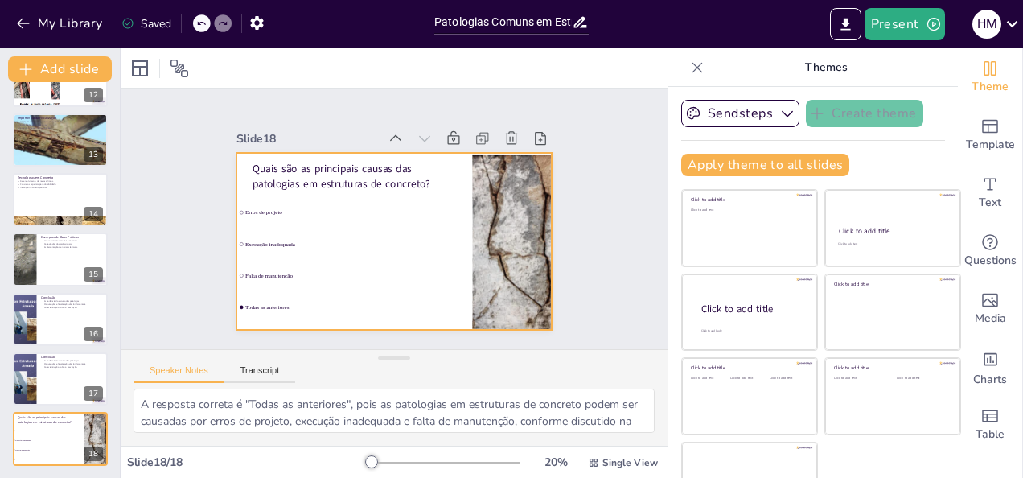
checkbox input "true"
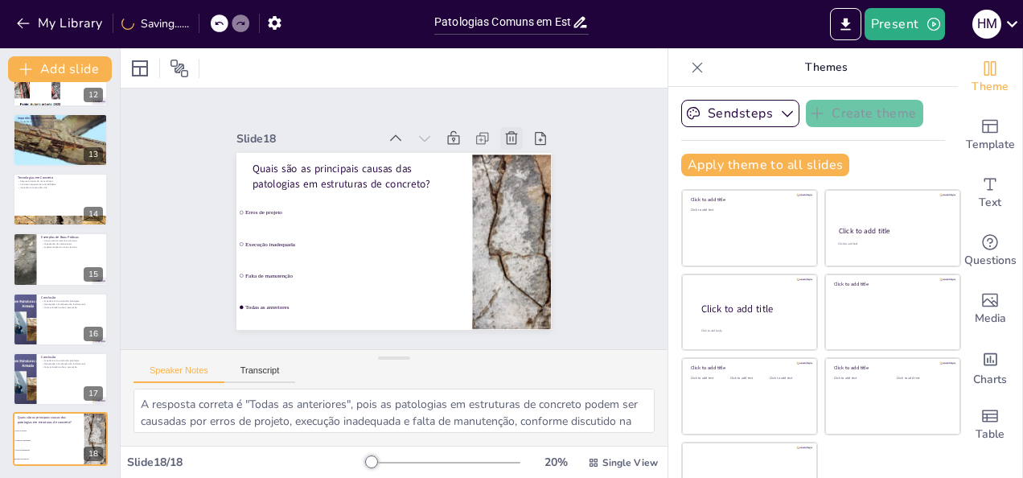
click at [515, 155] on icon at bounding box center [524, 164] width 19 height 19
type textarea "O estudo das patologias é fundamental para entender como prevenir e tratar prob…"
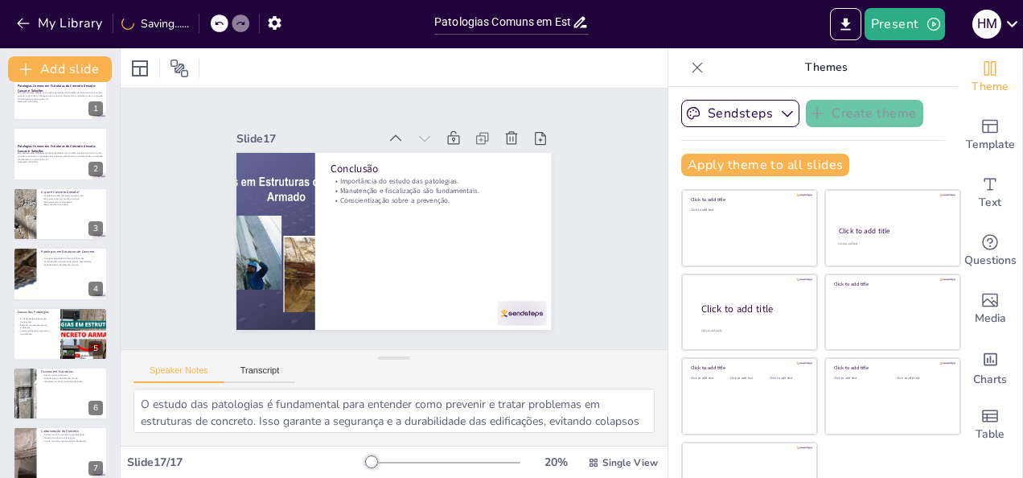
scroll to position [0, 0]
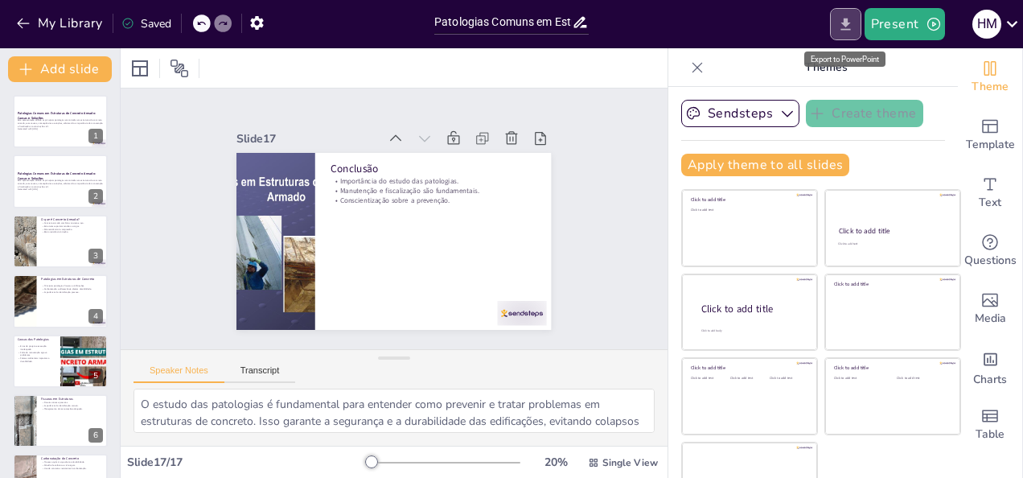
click at [846, 23] on icon "Export to PowerPoint" at bounding box center [845, 24] width 10 height 12
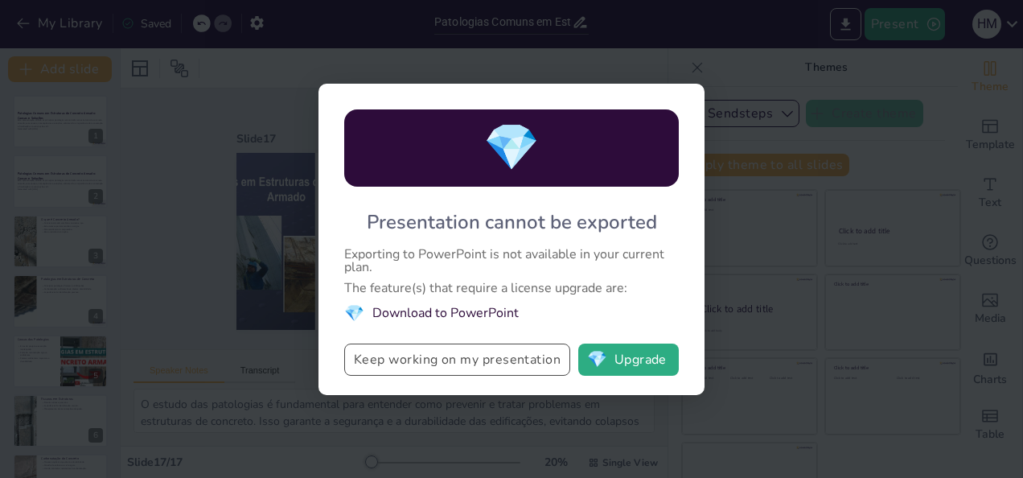
click at [426, 363] on button "Keep working on my presentation" at bounding box center [457, 359] width 226 height 32
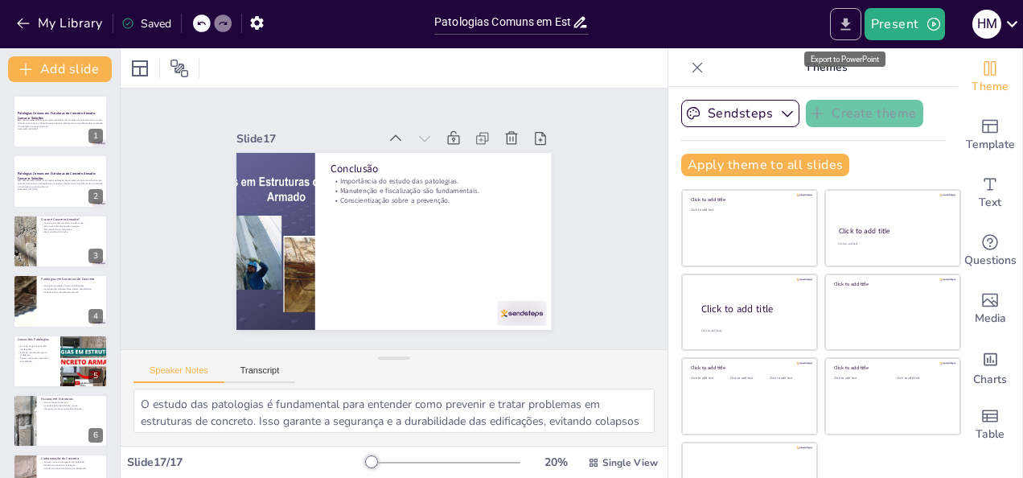
click at [846, 20] on icon "Export to PowerPoint" at bounding box center [845, 24] width 10 height 12
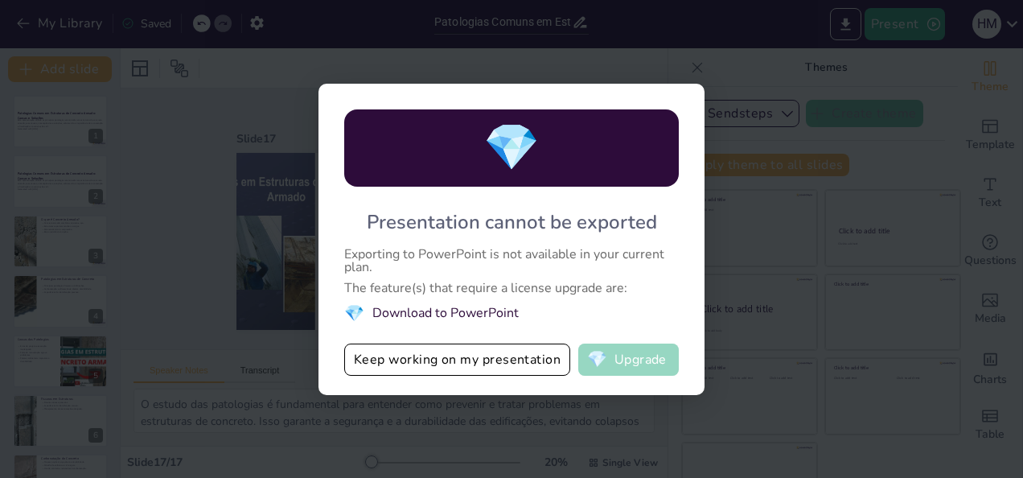
click at [630, 362] on button "💎 Upgrade" at bounding box center [628, 359] width 101 height 32
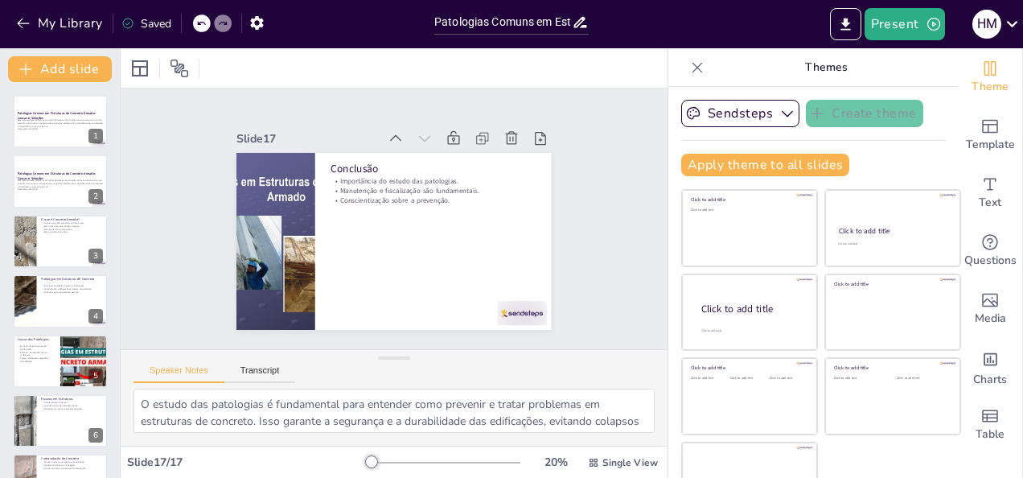
click at [156, 26] on div "Saved" at bounding box center [146, 23] width 50 height 15
click at [930, 26] on icon "button" at bounding box center [934, 24] width 16 height 16
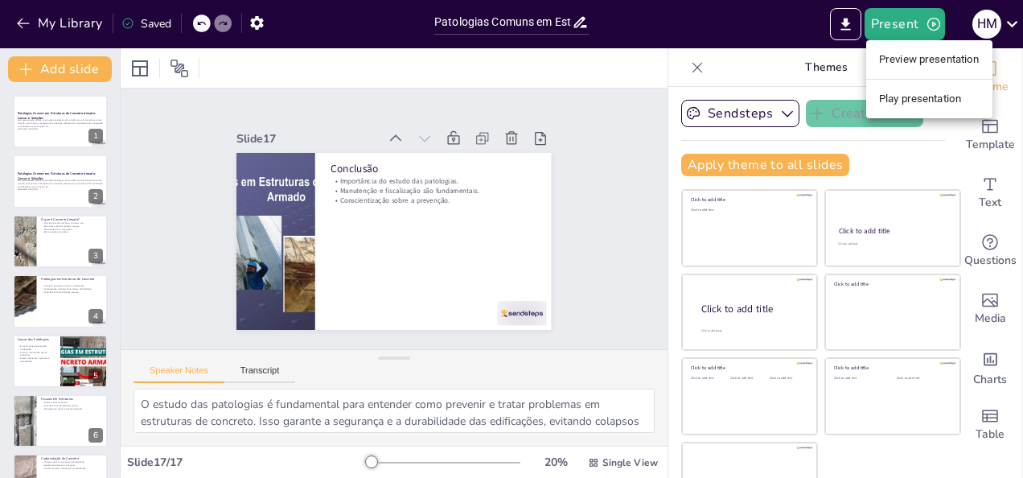
click at [926, 56] on li "Preview presentation" at bounding box center [929, 60] width 126 height 26
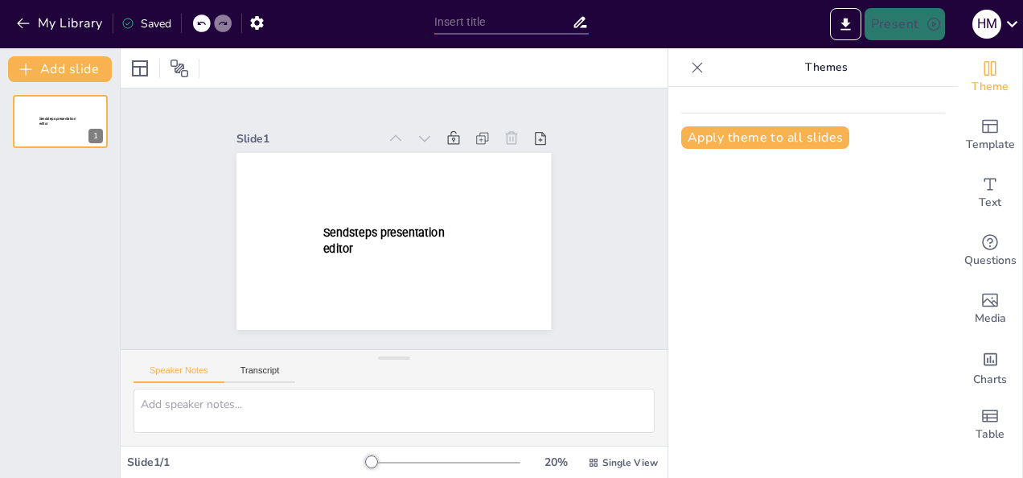
type input "Patologias Comuns em Estruturas de Concreto Armado: Causas e Soluções"
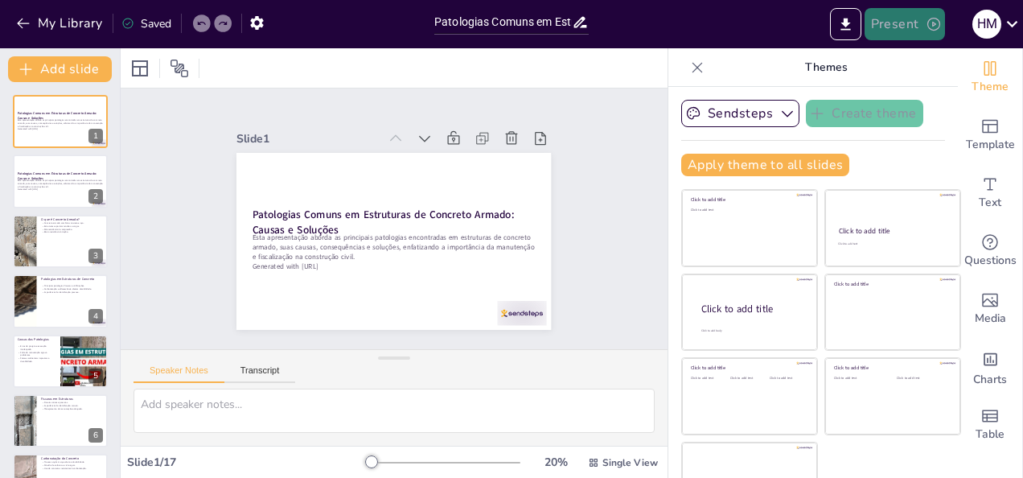
click at [911, 19] on button "Present" at bounding box center [904, 24] width 80 height 32
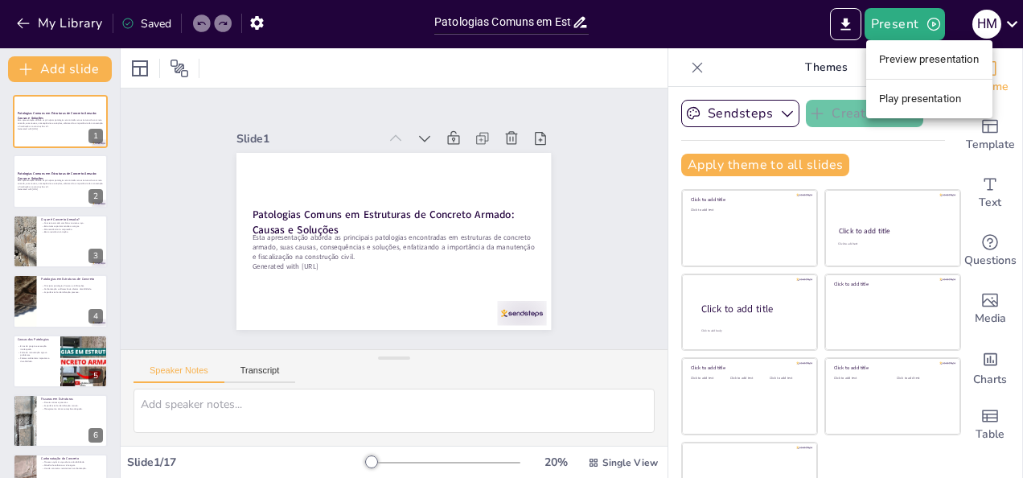
click at [912, 92] on li "Play presentation" at bounding box center [929, 99] width 126 height 26
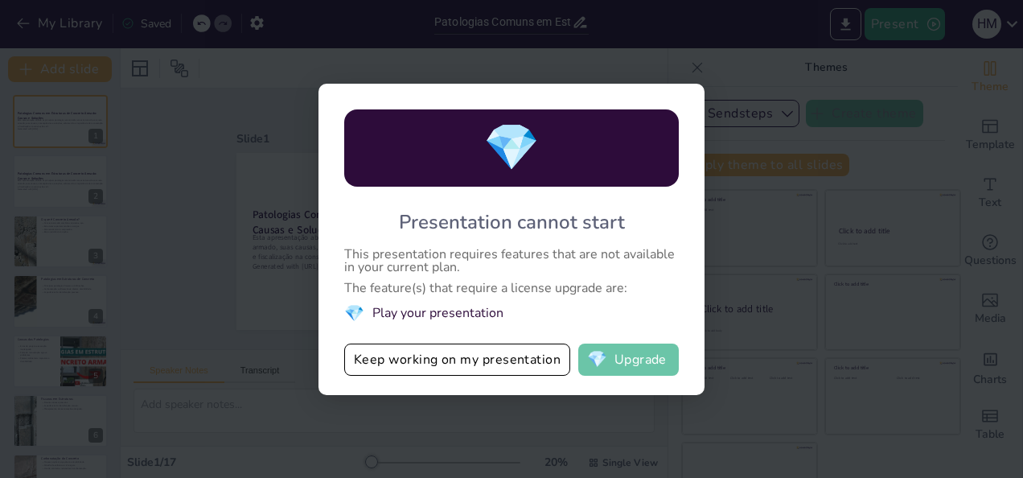
click at [606, 359] on span "💎" at bounding box center [597, 359] width 20 height 16
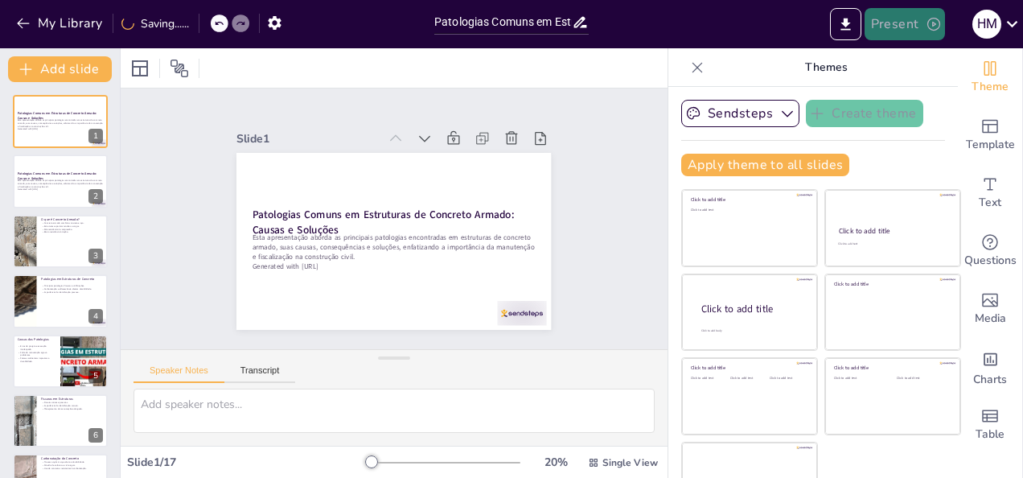
click at [923, 18] on button "Present" at bounding box center [904, 24] width 80 height 32
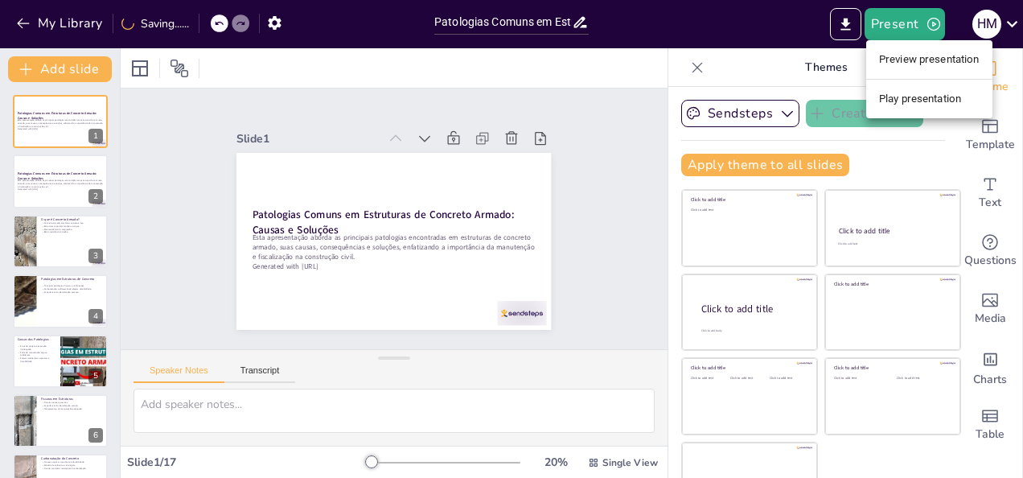
click at [912, 61] on li "Preview presentation" at bounding box center [929, 60] width 126 height 26
